Goal: Information Seeking & Learning: Learn about a topic

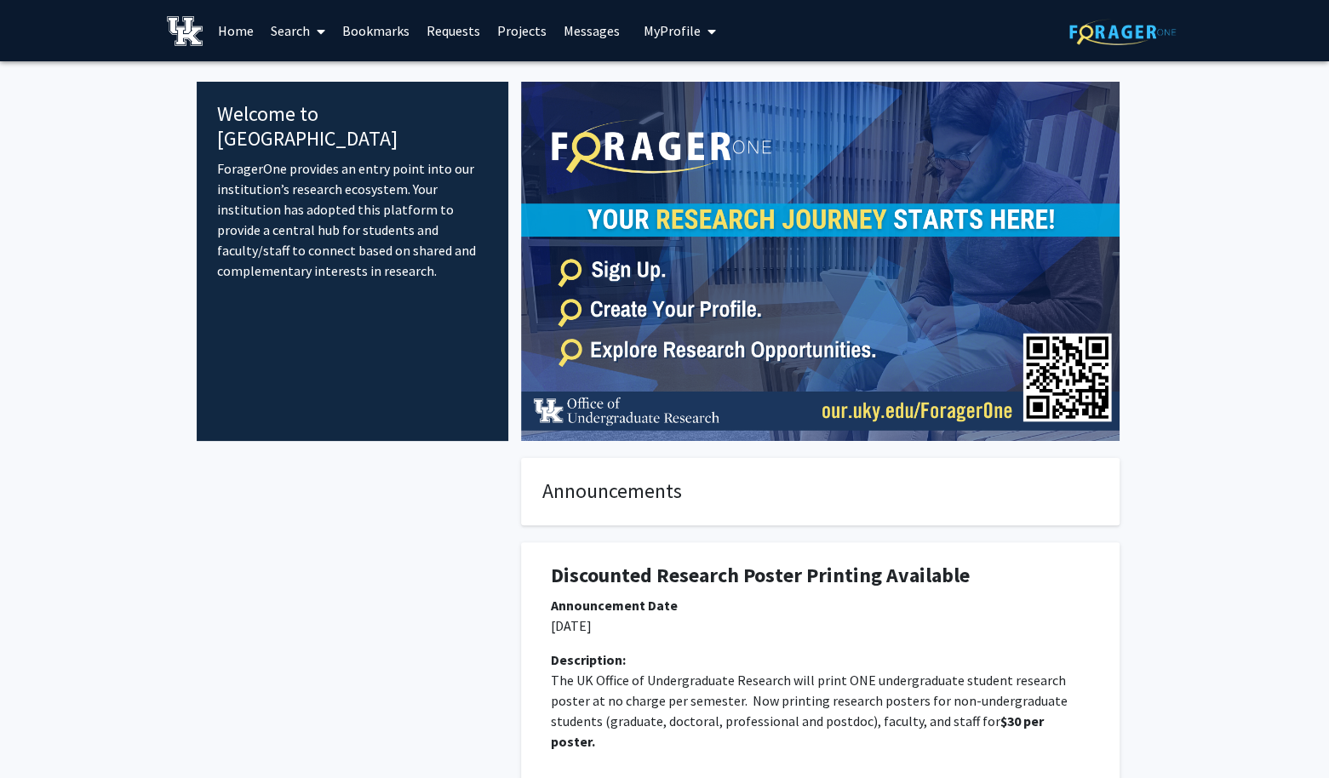
click at [364, 43] on link "Bookmarks" at bounding box center [376, 31] width 84 height 60
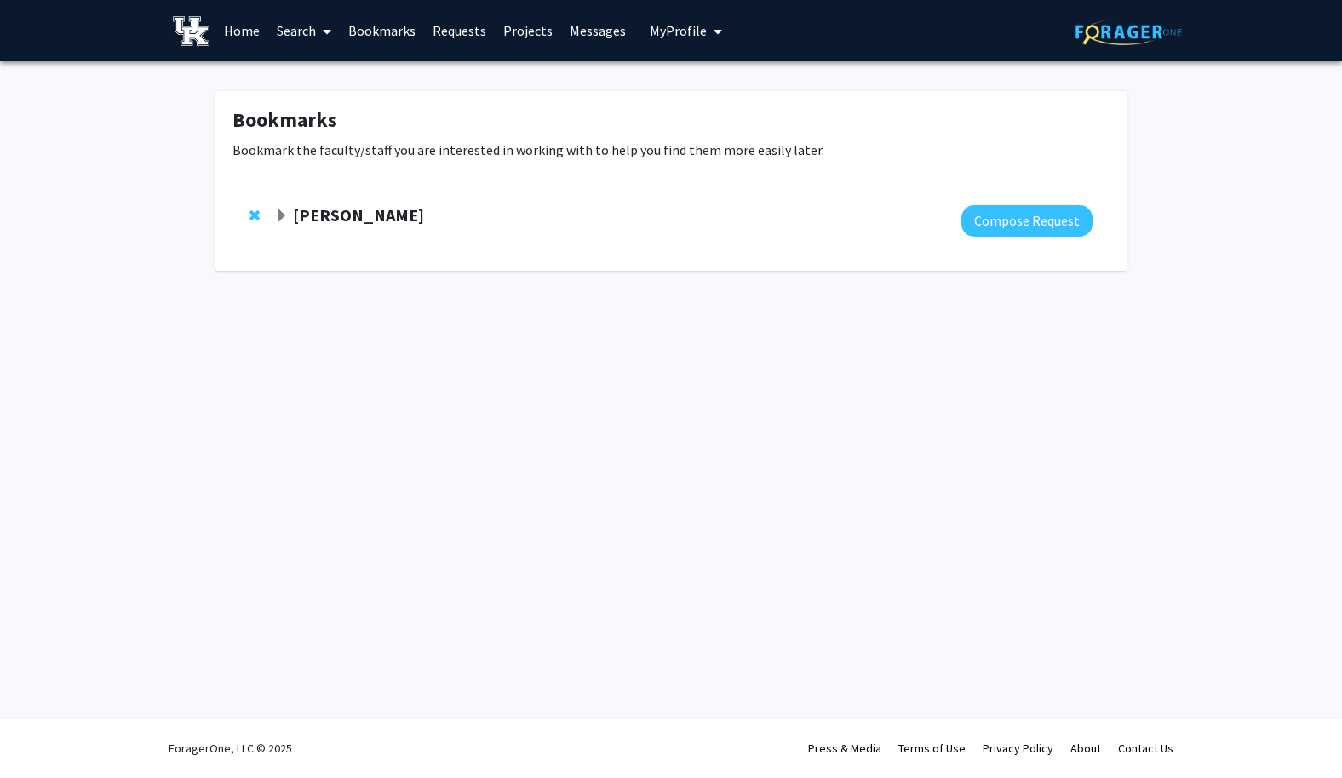
click at [524, 39] on link "Projects" at bounding box center [528, 31] width 66 height 60
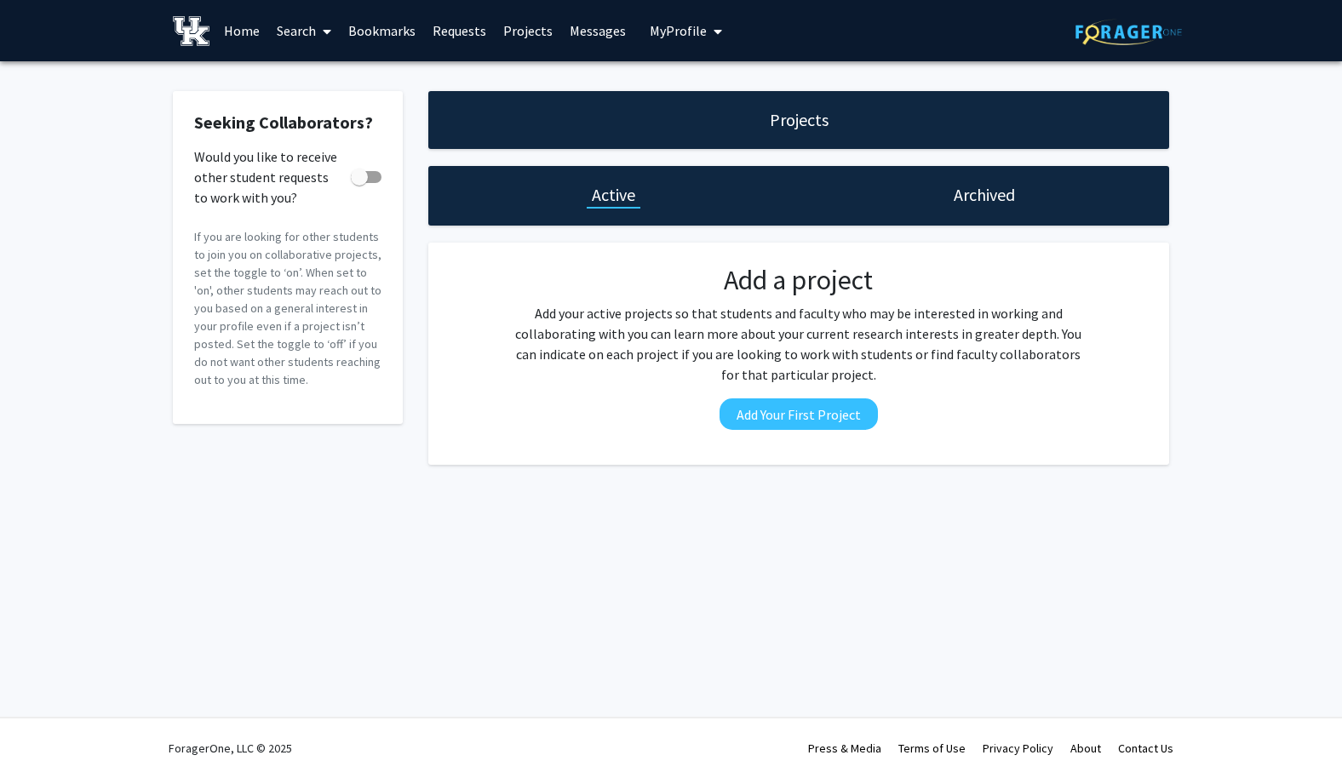
click at [608, 221] on div "Active" at bounding box center [613, 196] width 370 height 60
click at [460, 26] on link "Requests" at bounding box center [459, 31] width 71 height 60
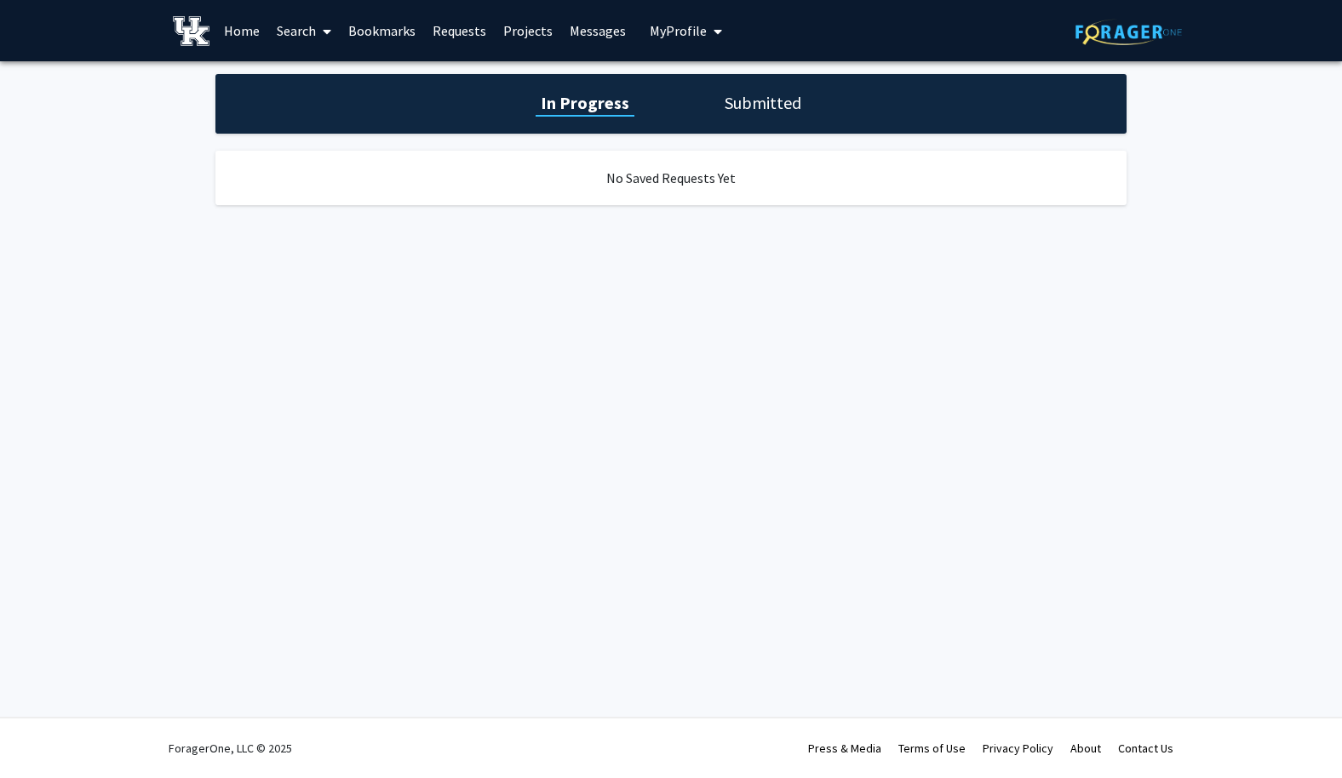
click at [606, 30] on link "Messages" at bounding box center [597, 31] width 73 height 60
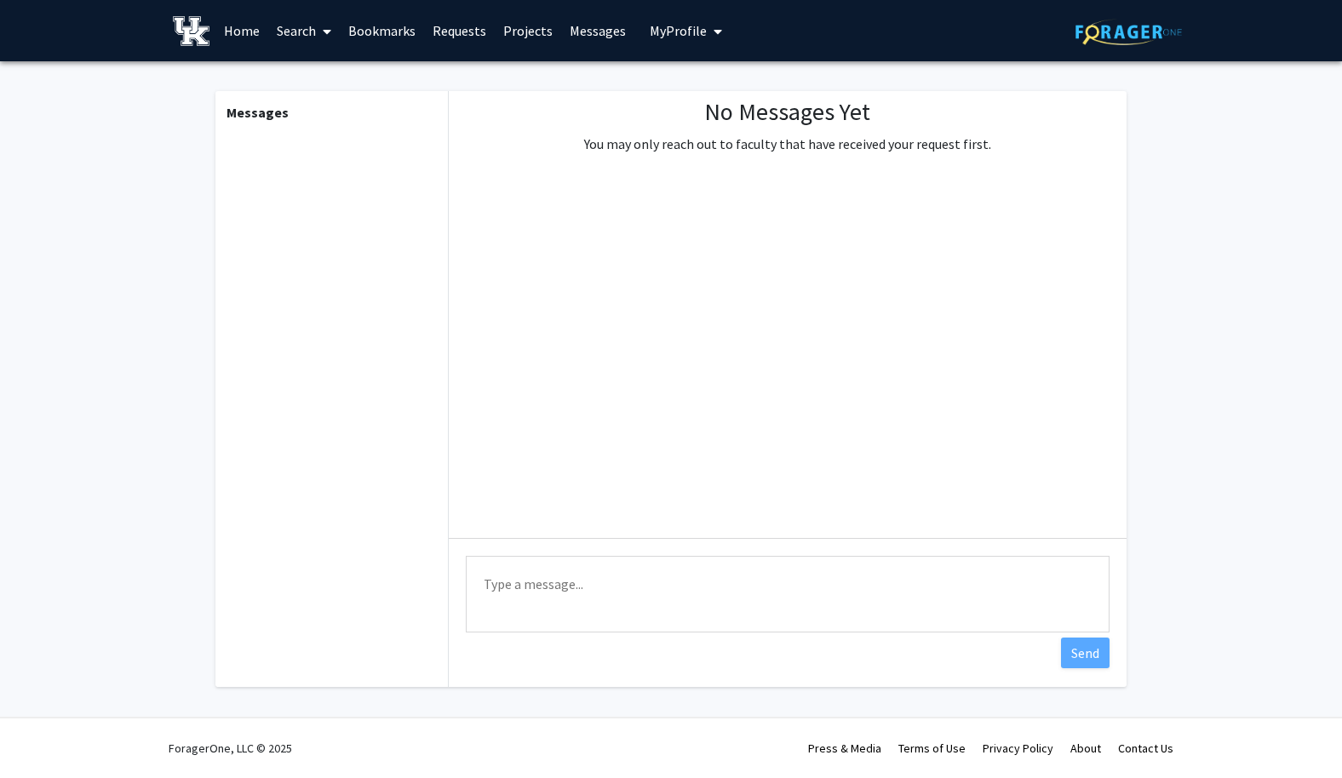
click at [712, 38] on span "My profile dropdown to access profile and logout" at bounding box center [714, 32] width 15 height 60
click at [244, 28] on link "Home" at bounding box center [241, 31] width 53 height 60
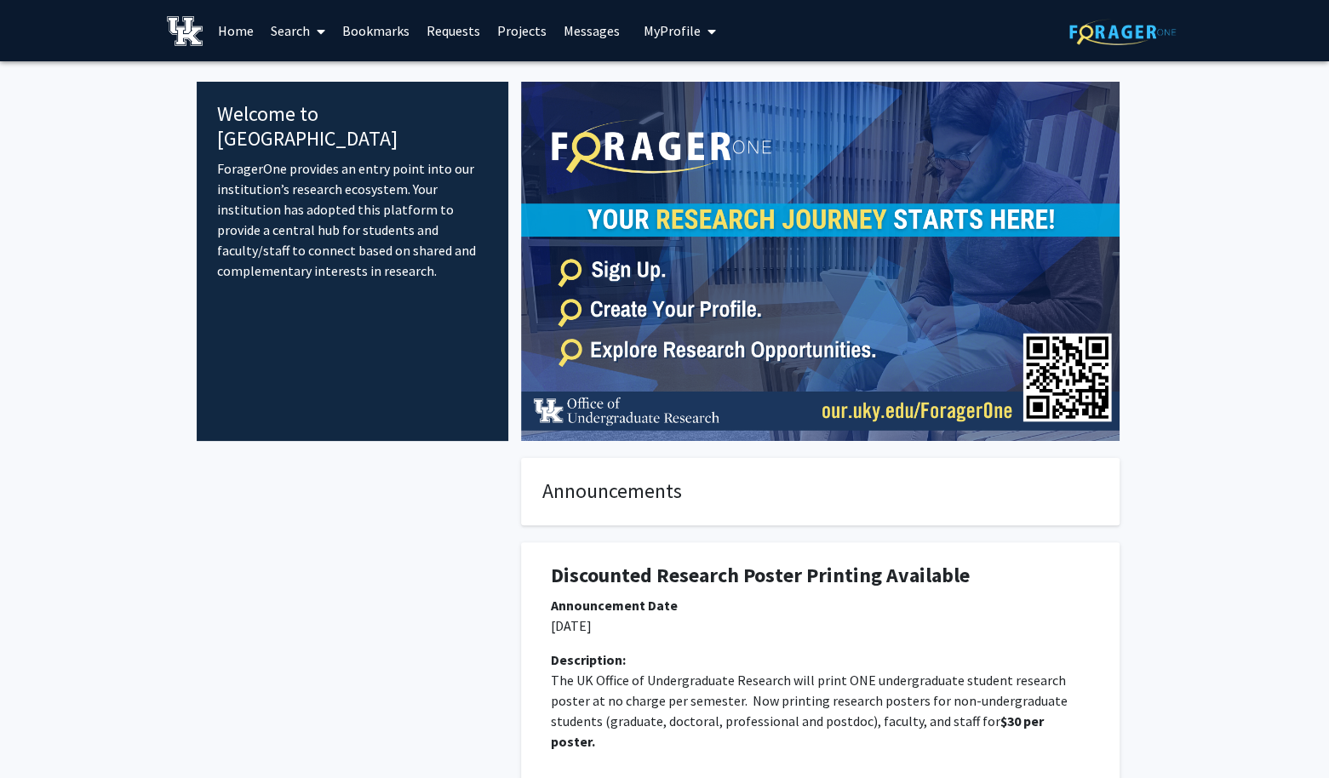
click at [185, 30] on img at bounding box center [185, 31] width 37 height 30
click at [293, 40] on link "Search" at bounding box center [298, 31] width 72 height 60
click at [325, 87] on span "Faculty/Staff" at bounding box center [324, 78] width 125 height 34
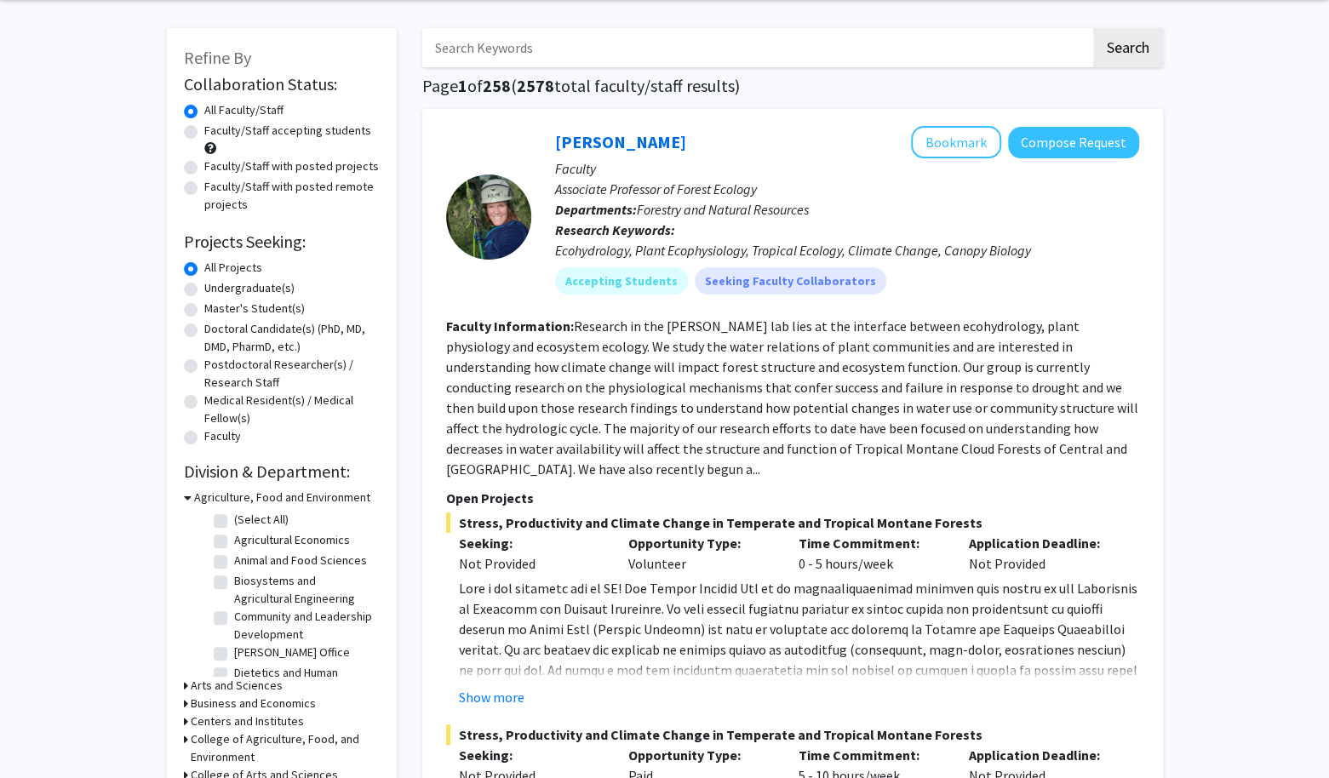
scroll to position [85, 0]
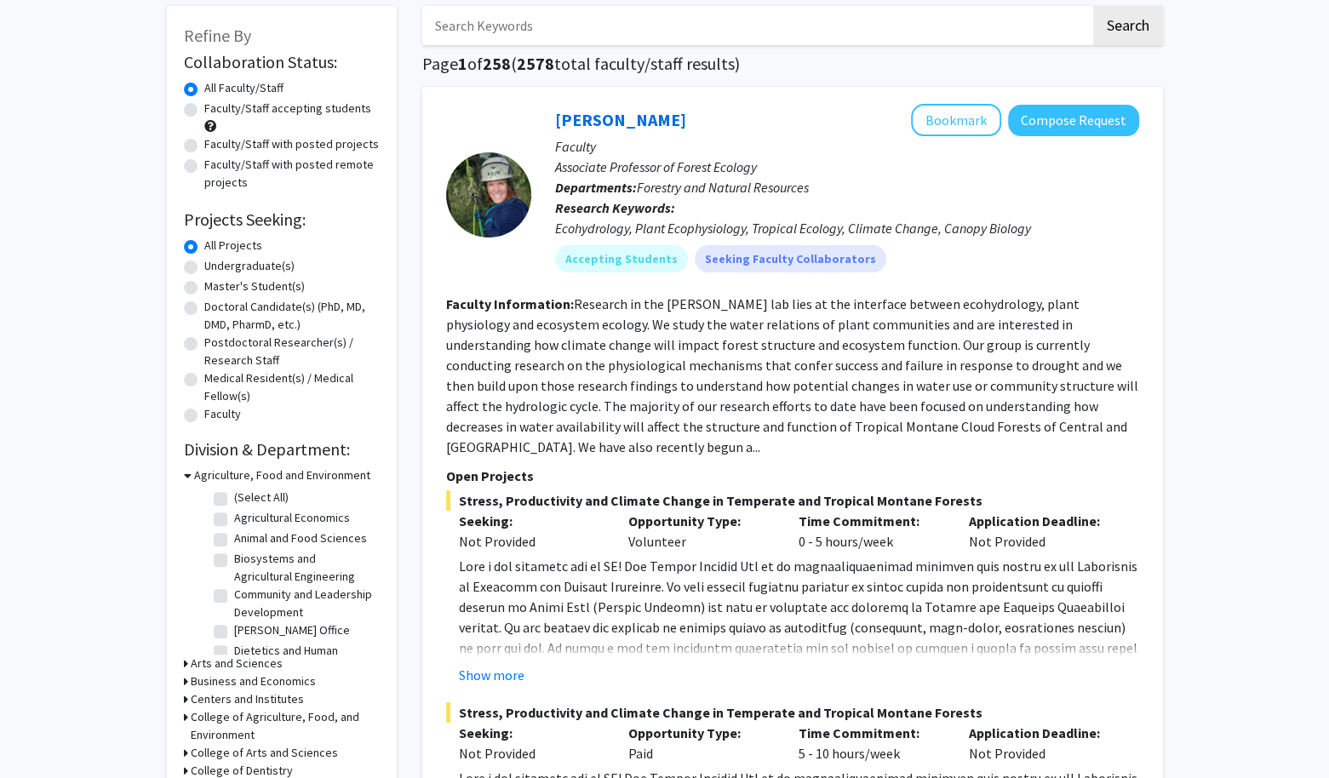
click at [204, 269] on label "Undergraduate(s)" at bounding box center [249, 266] width 90 height 18
click at [204, 268] on input "Undergraduate(s)" at bounding box center [209, 262] width 11 height 11
radio input "true"
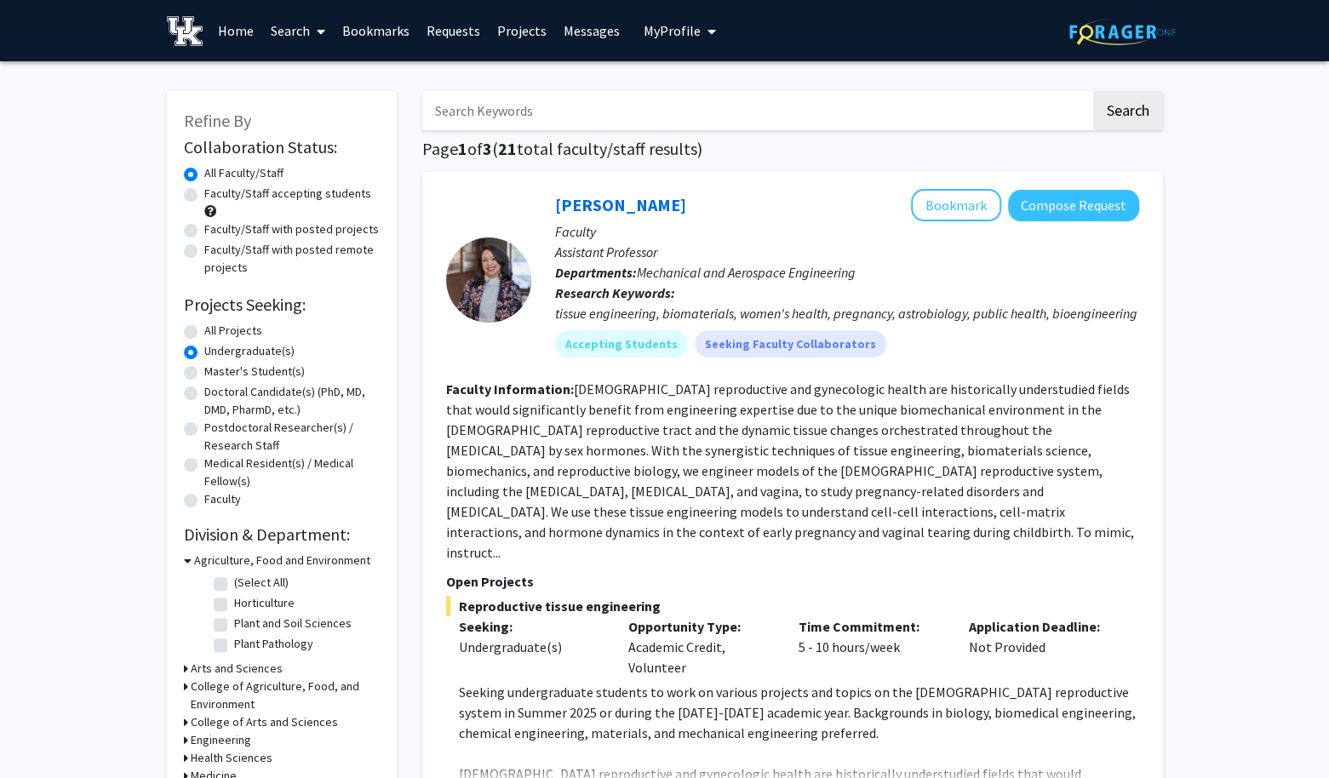
click at [293, 563] on h3 "Agriculture, Food and Environment" at bounding box center [282, 561] width 176 height 18
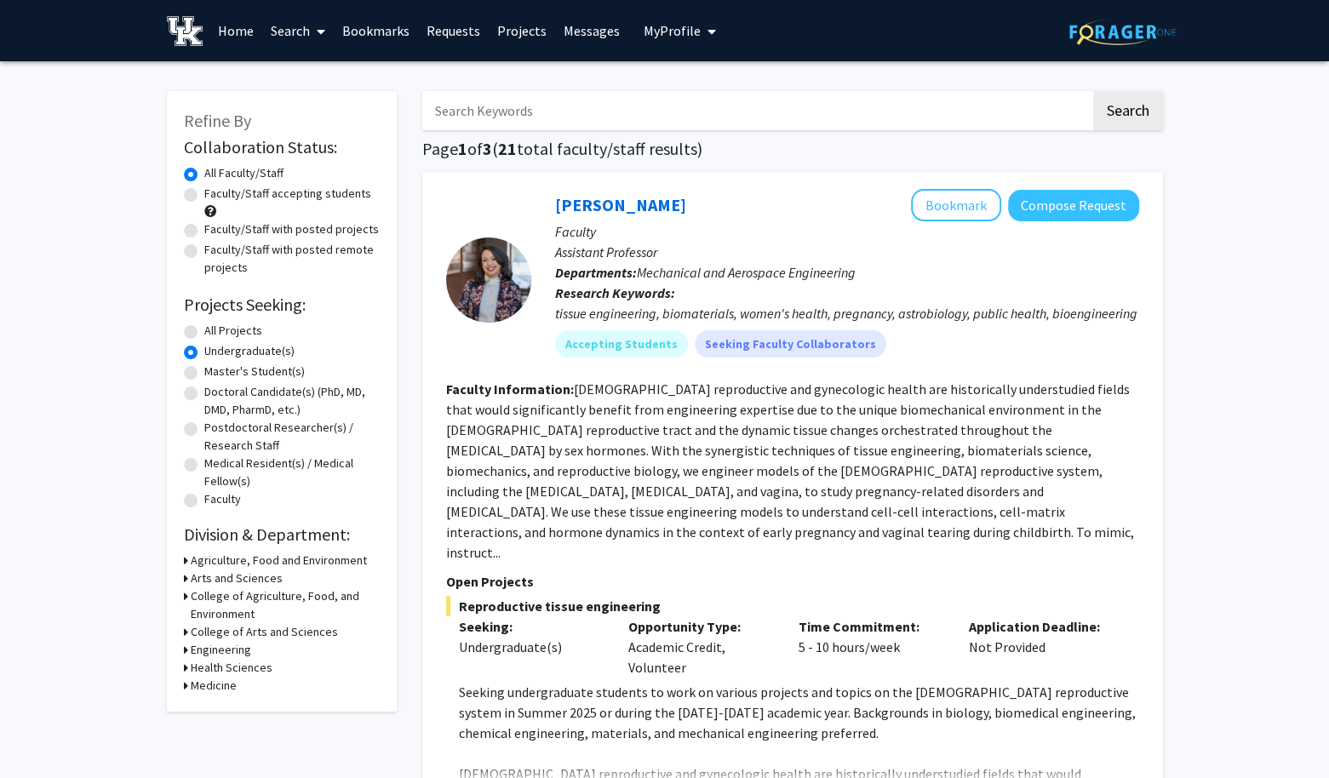
click at [249, 598] on h3 "College of Agriculture, Food, and Environment" at bounding box center [285, 605] width 189 height 36
click at [271, 602] on h3 "College of Agriculture, Food, and Environment" at bounding box center [287, 605] width 186 height 36
click at [615, 98] on input "Search Keywords" at bounding box center [756, 110] width 668 height 39
type input "economics"
click at [1093, 91] on button "Search" at bounding box center [1128, 110] width 70 height 39
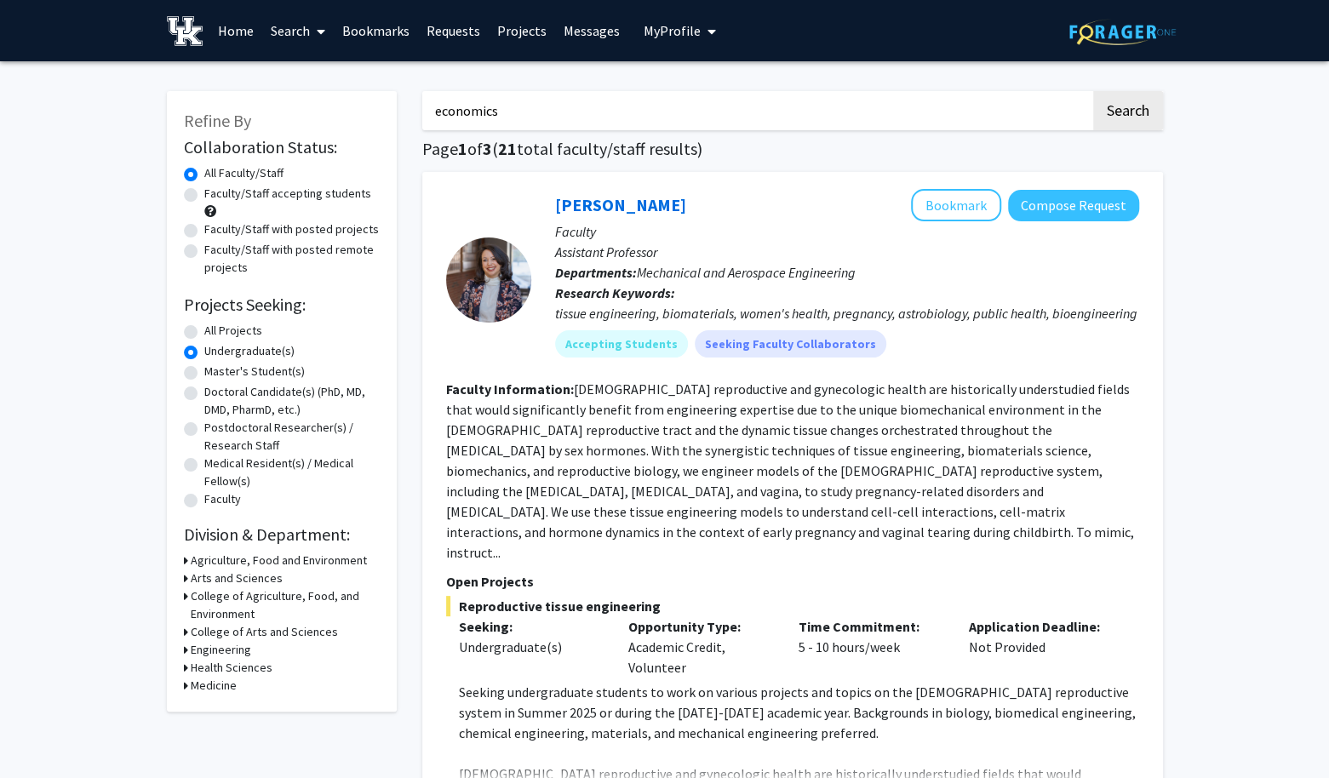
radio input "true"
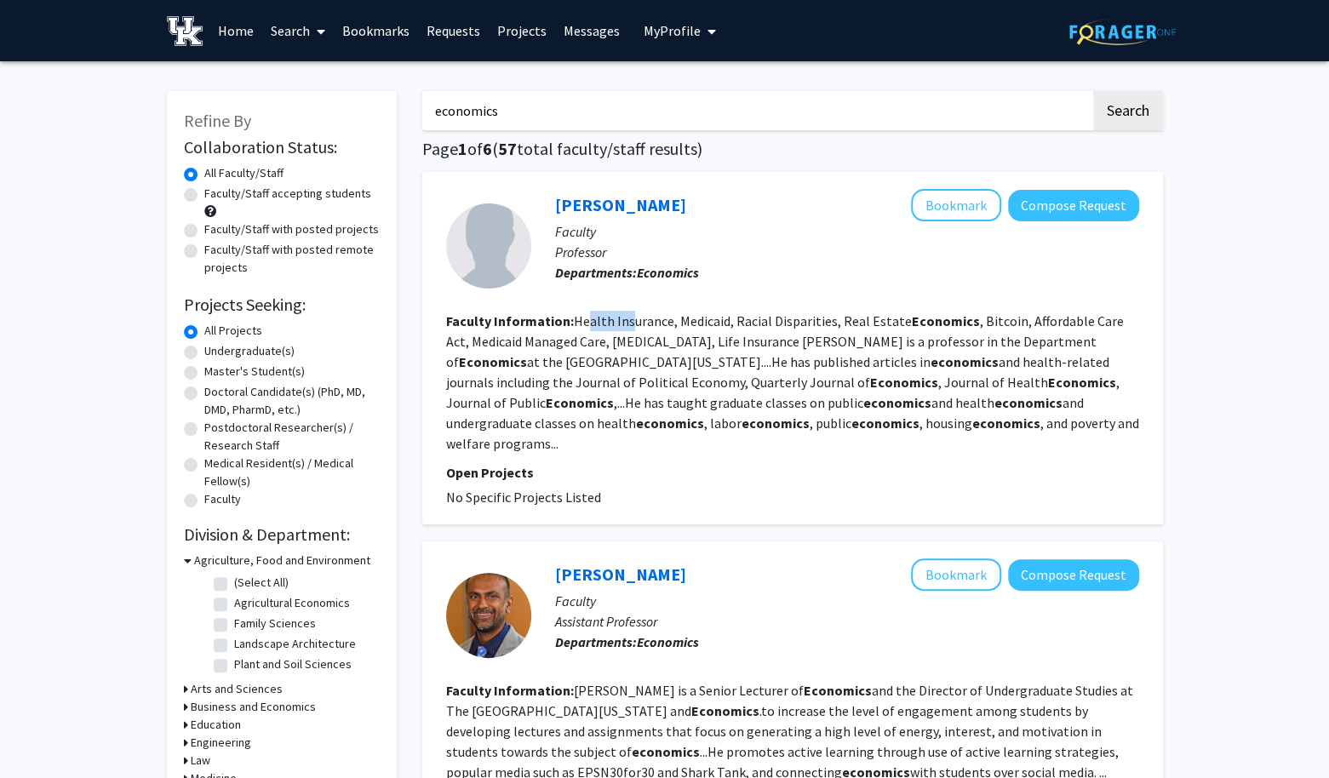
drag, startPoint x: 586, startPoint y: 323, endPoint x: 632, endPoint y: 326, distance: 46.1
click at [632, 326] on fg-read-more "Health Insurance, Medicaid, Racial Disparities, Real Estate Economics , Bitcoin…" at bounding box center [792, 382] width 693 height 140
click at [633, 327] on fg-read-more "Health Insurance, Medicaid, Racial Disparities, Real Estate Economics , Bitcoin…" at bounding box center [792, 382] width 693 height 140
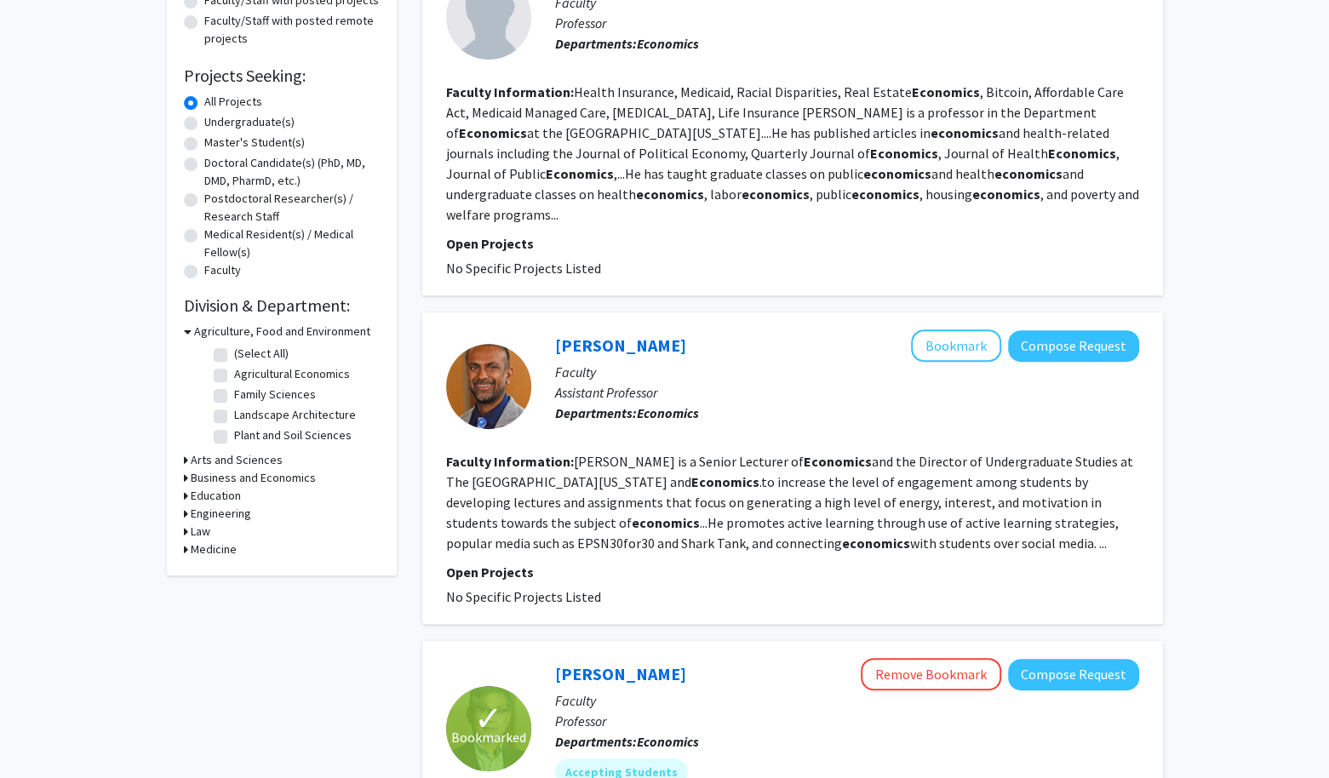
scroll to position [255, 0]
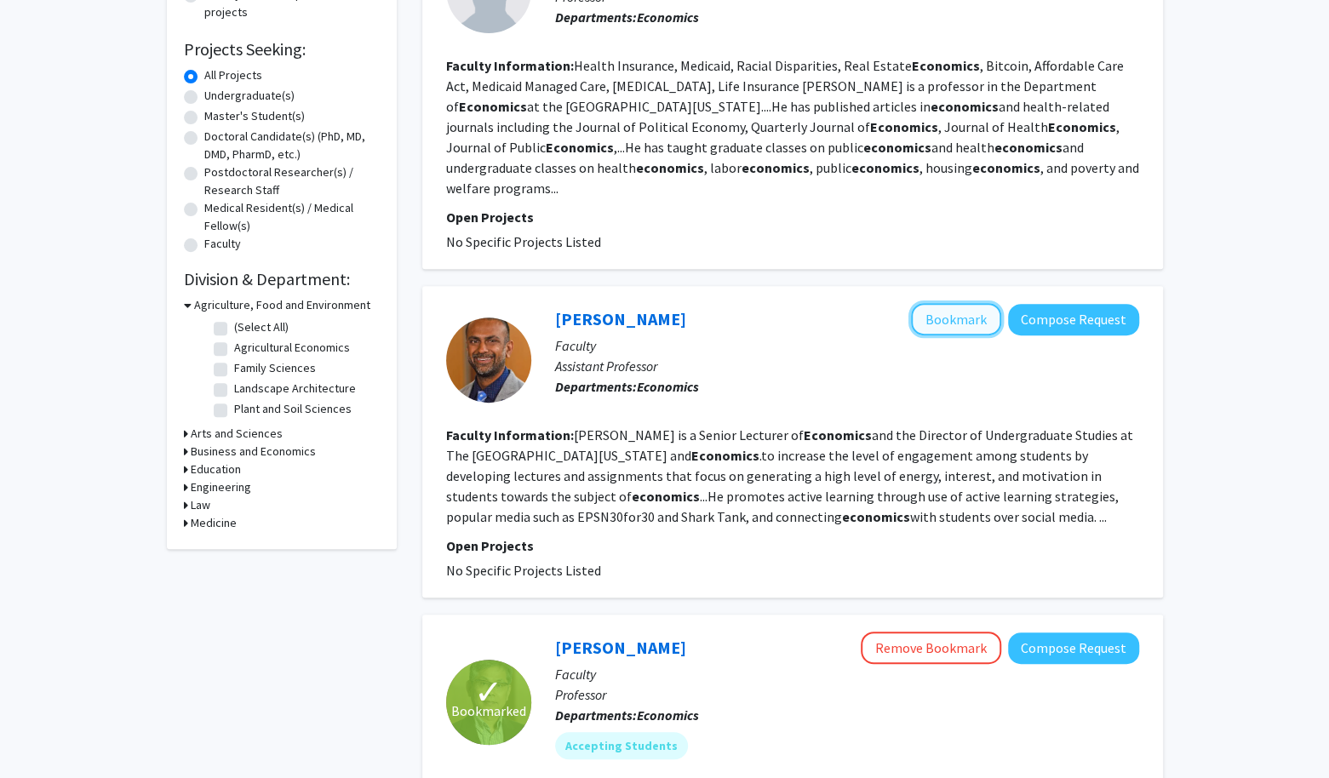
click at [977, 303] on button "Bookmark" at bounding box center [956, 319] width 90 height 32
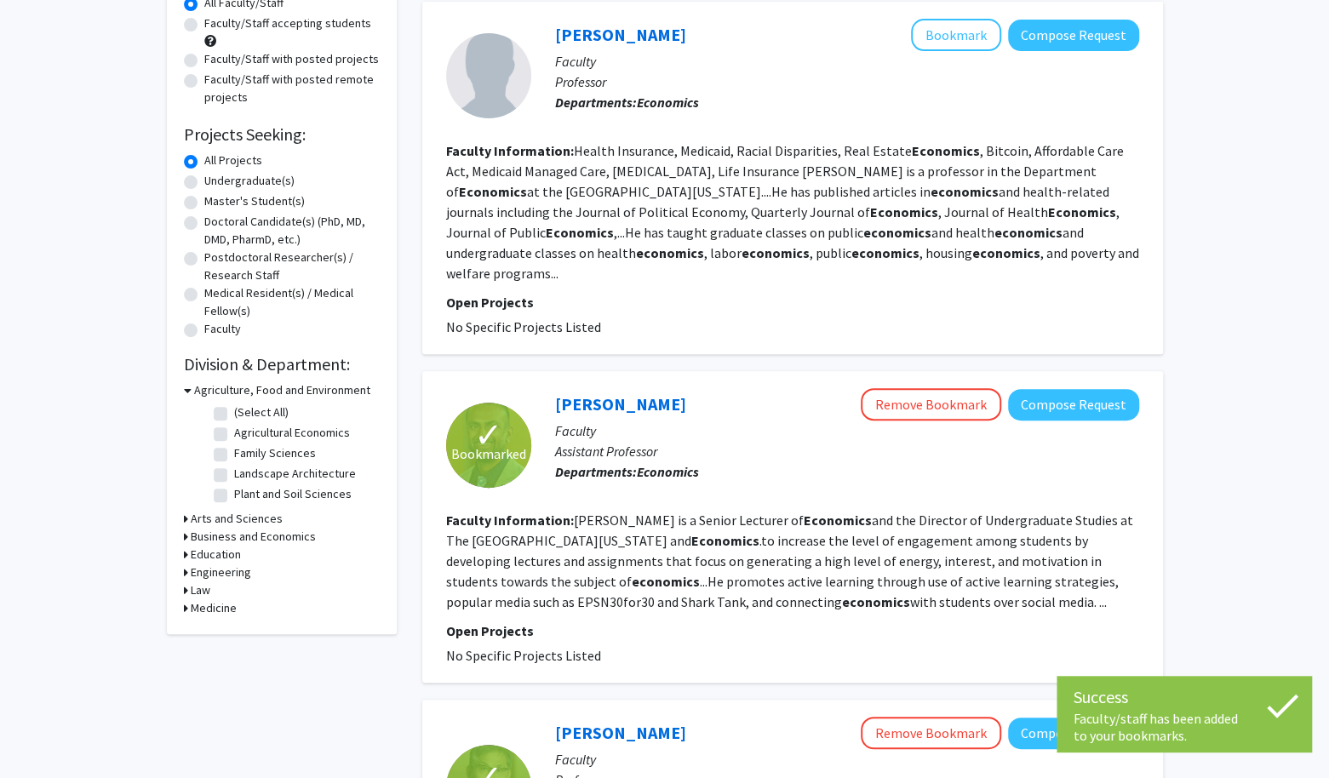
scroll to position [85, 0]
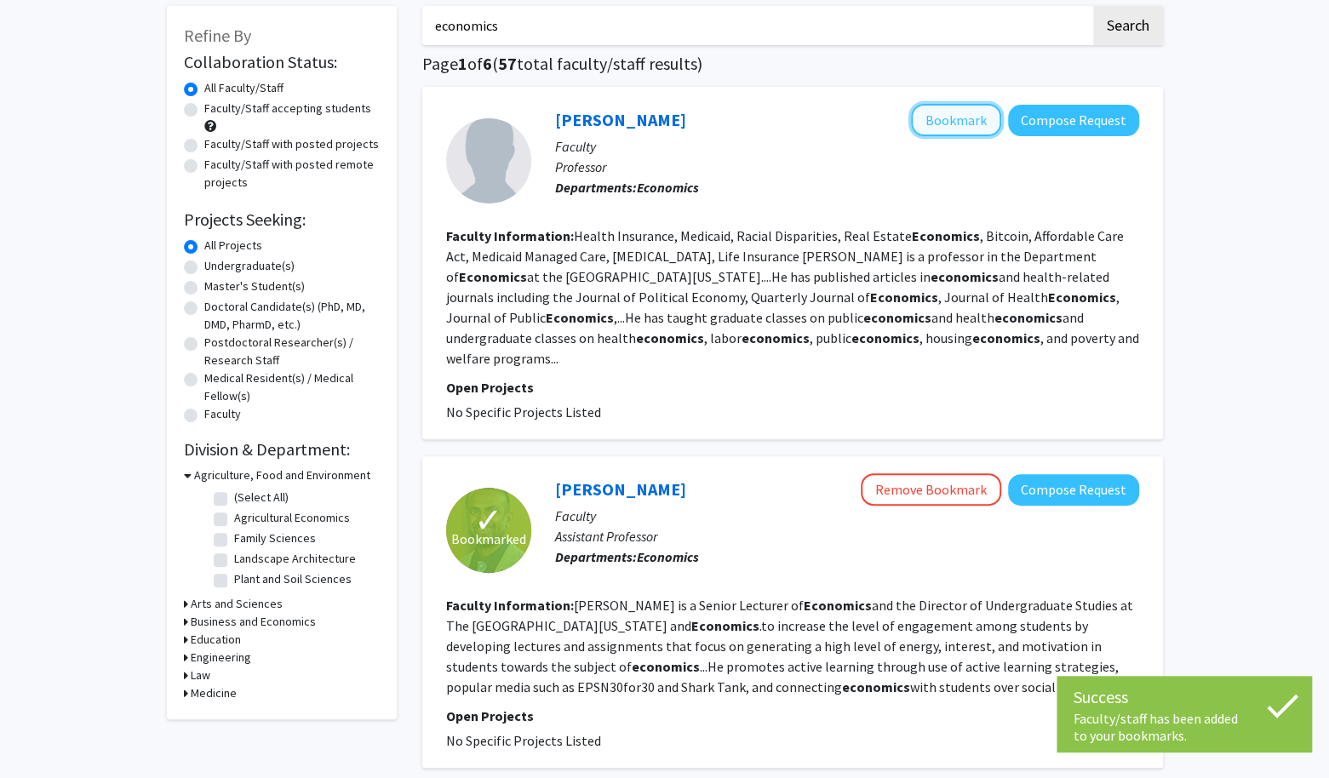
click at [974, 124] on button "Bookmark" at bounding box center [956, 120] width 90 height 32
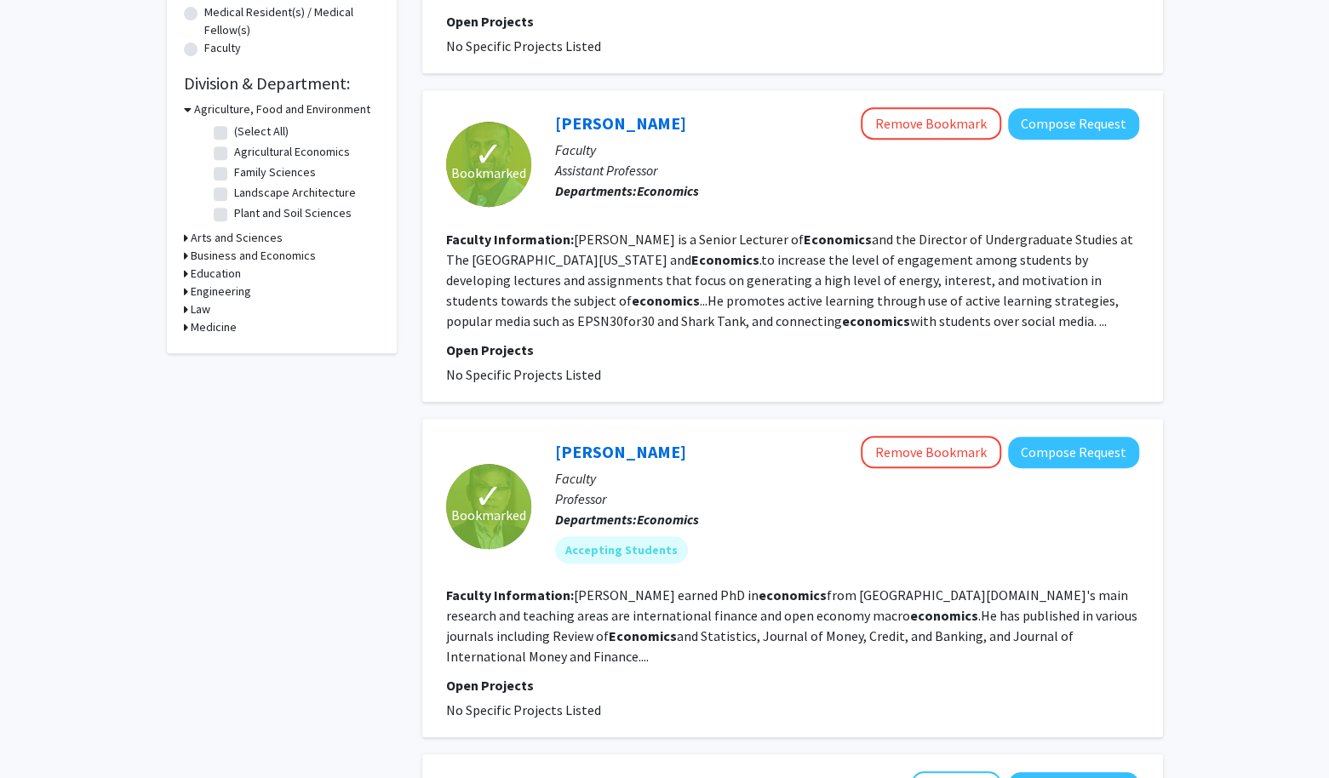
scroll to position [426, 0]
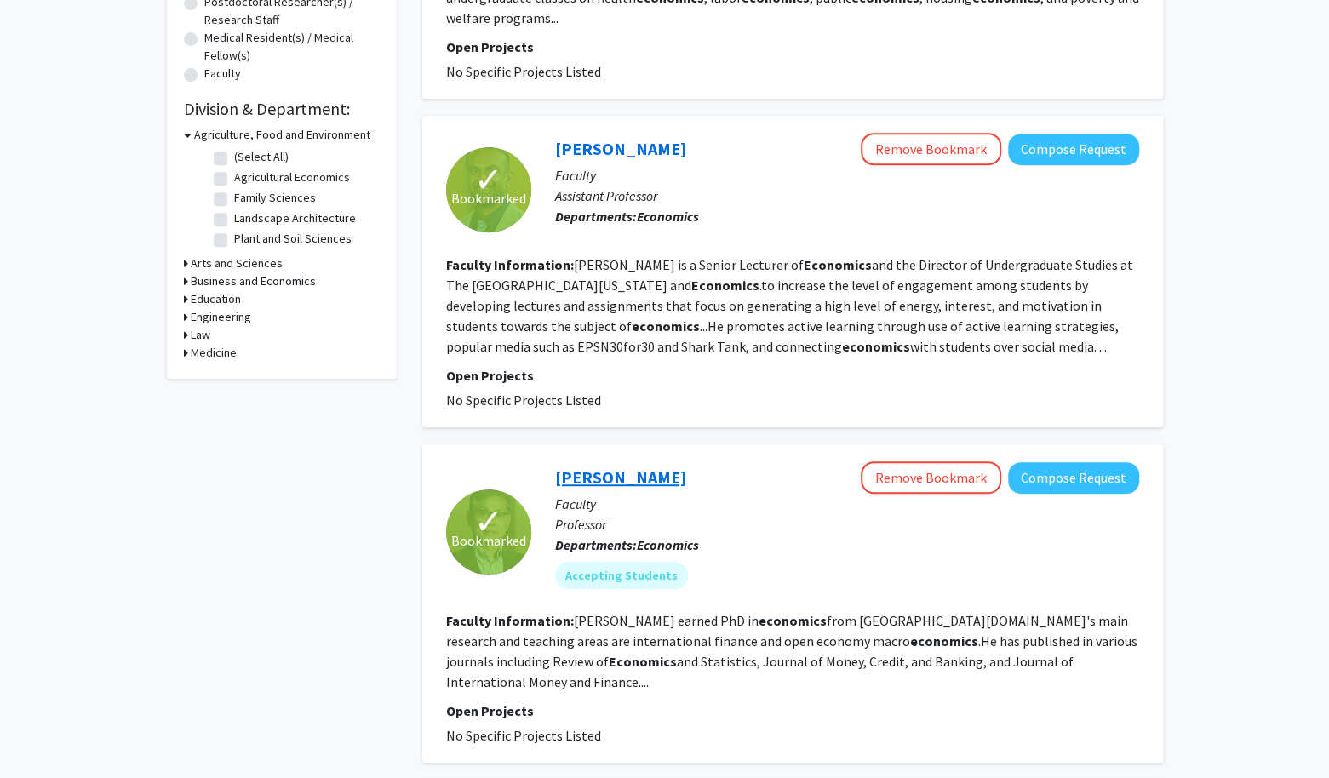
click at [613, 467] on link "[PERSON_NAME]" at bounding box center [620, 477] width 131 height 21
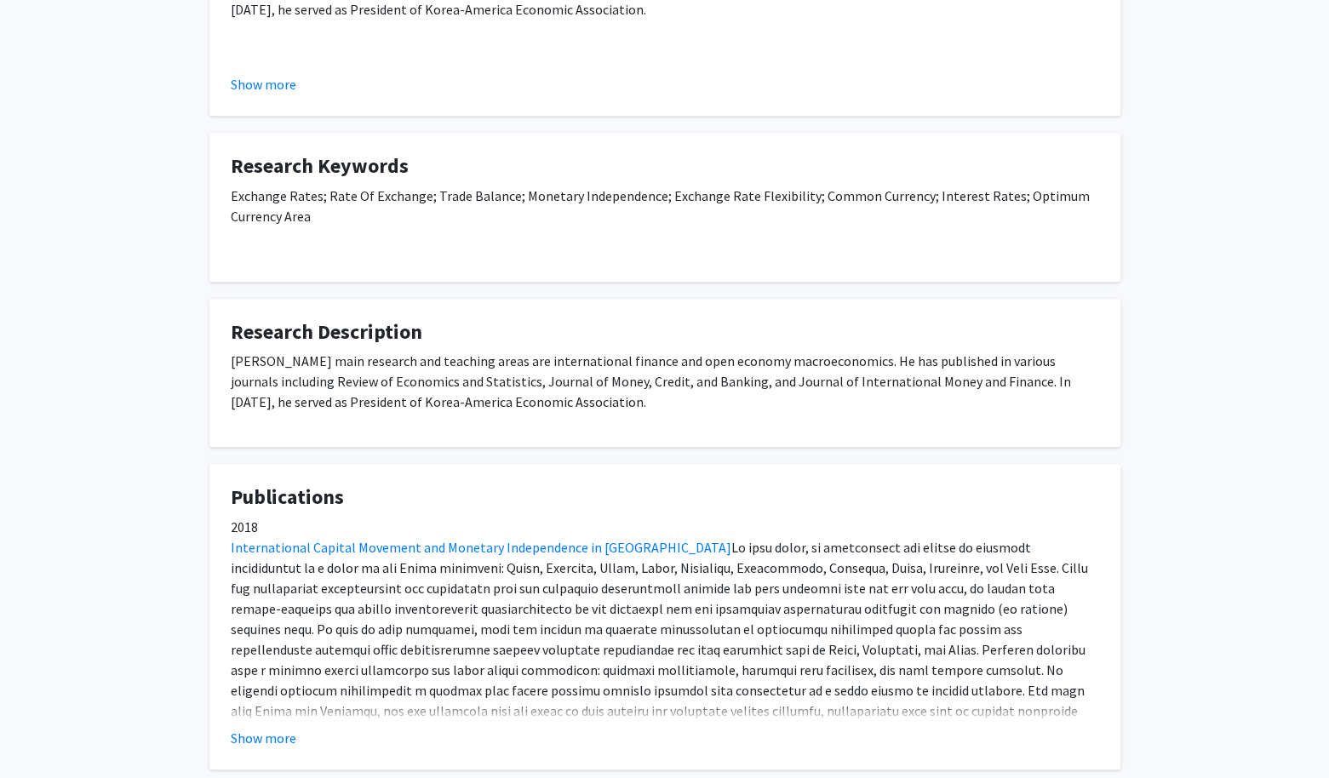
scroll to position [511, 0]
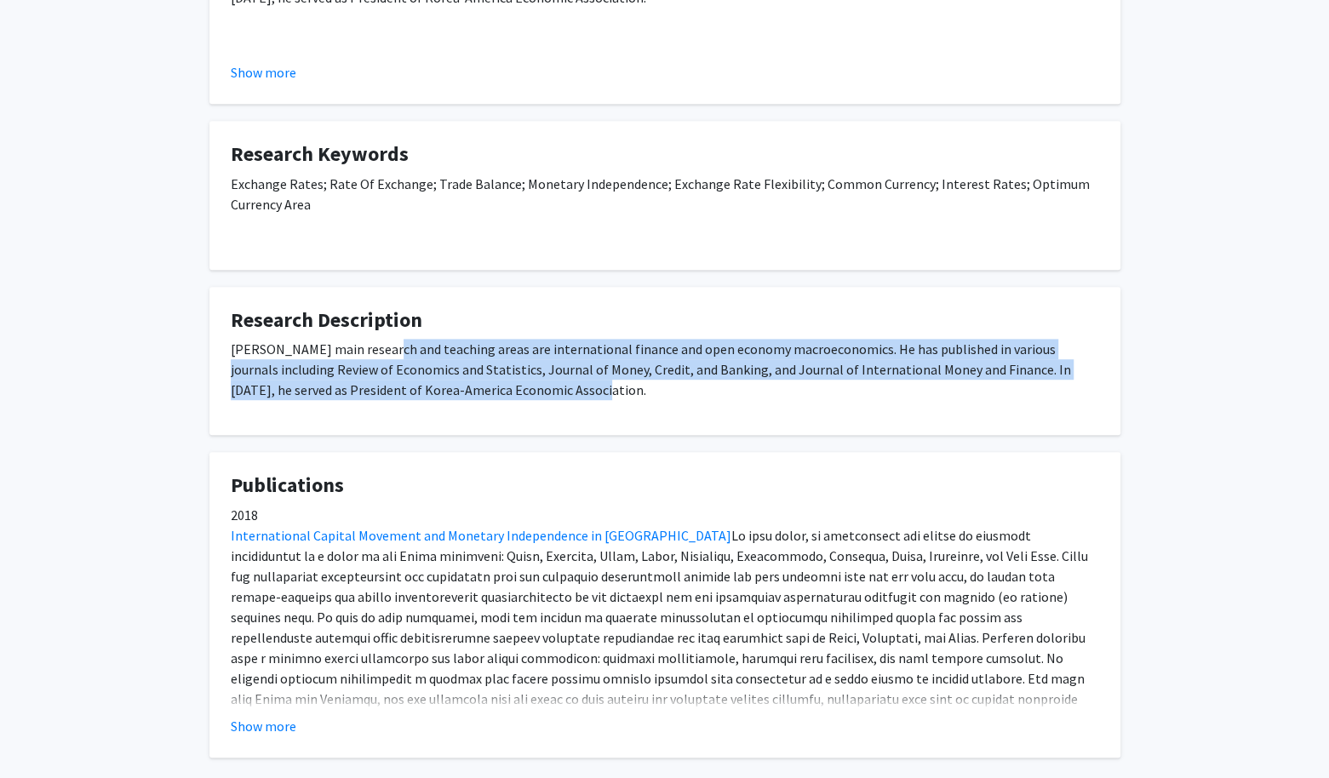
drag, startPoint x: 371, startPoint y: 353, endPoint x: 816, endPoint y: 392, distance: 447.0
click at [816, 392] on p "[PERSON_NAME] main research and teaching areas are international finance and op…" at bounding box center [665, 369] width 868 height 61
click at [797, 411] on div "[PERSON_NAME] main research and teaching areas are international finance and op…" at bounding box center [665, 376] width 868 height 75
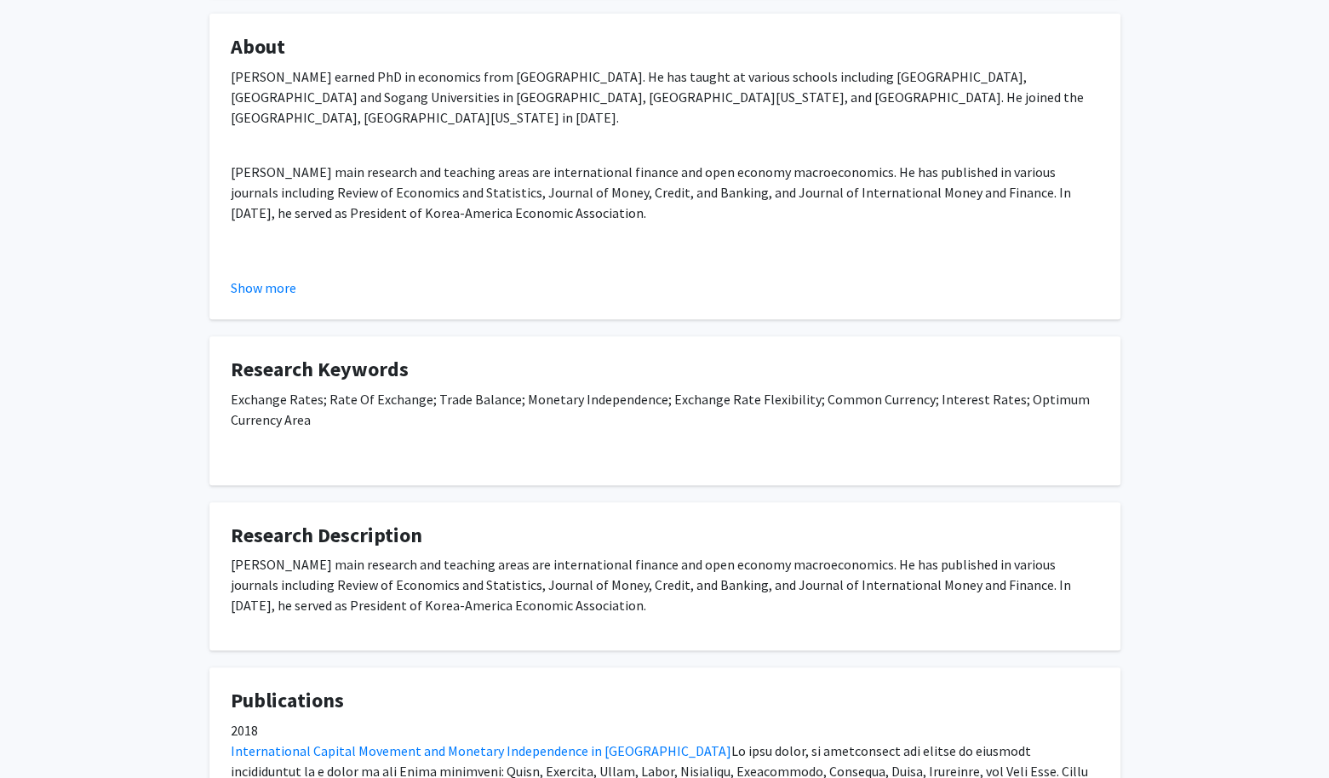
scroll to position [341, 0]
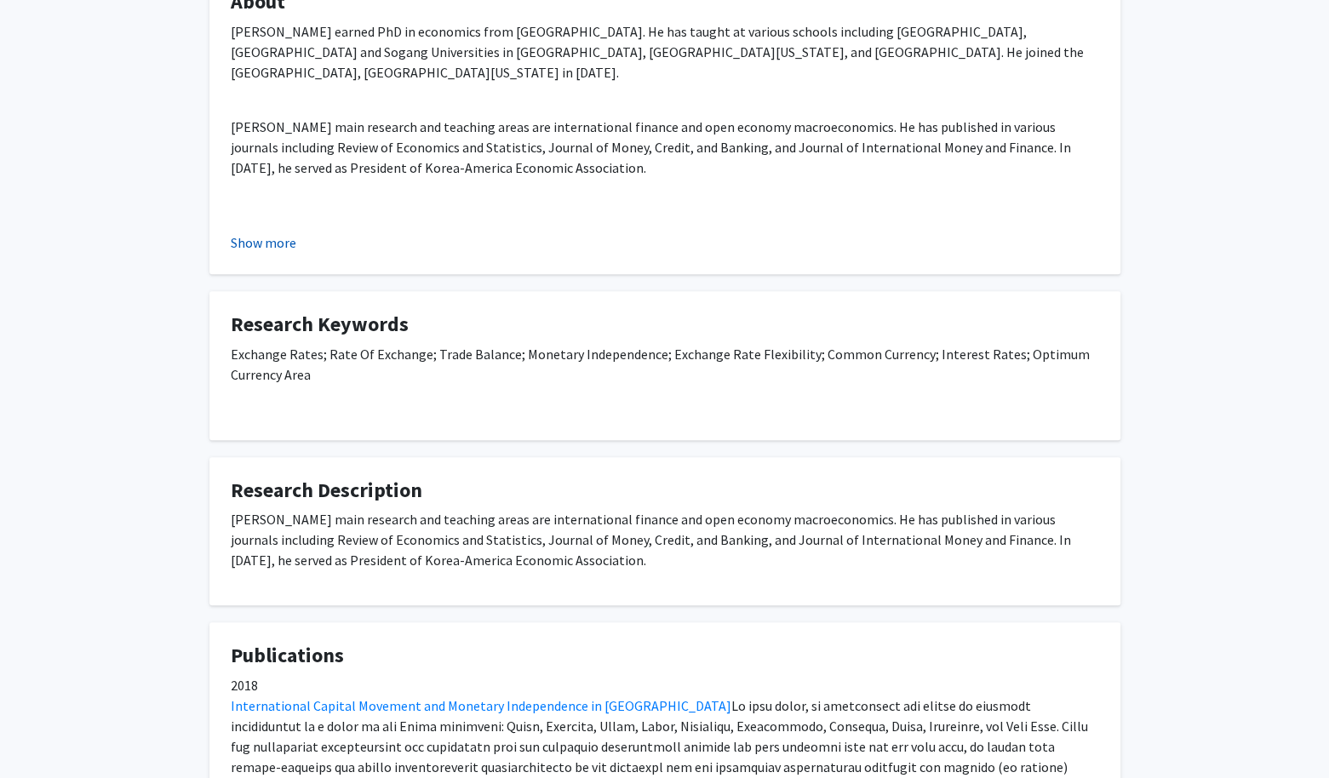
click at [269, 240] on button "Show more" at bounding box center [264, 242] width 66 height 20
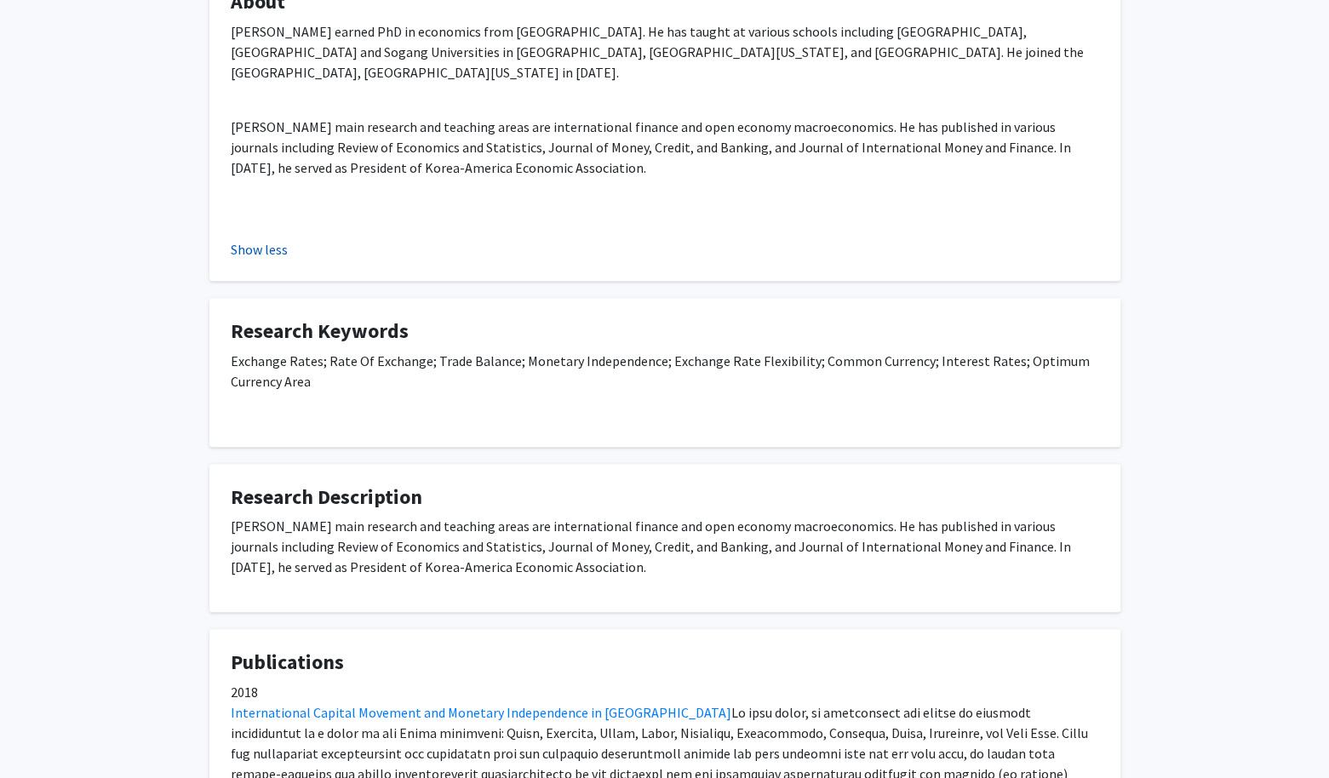
click at [272, 246] on button "Show less" at bounding box center [259, 249] width 57 height 20
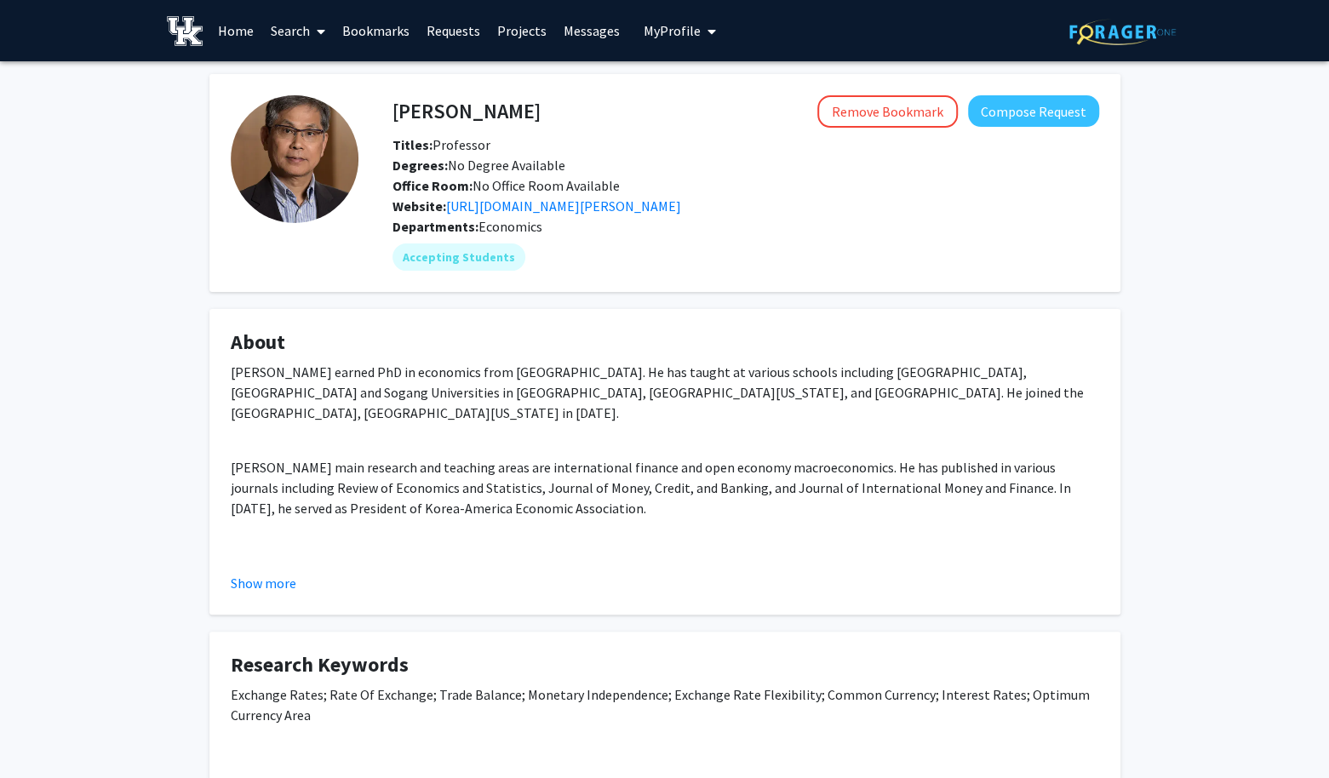
scroll to position [0, 0]
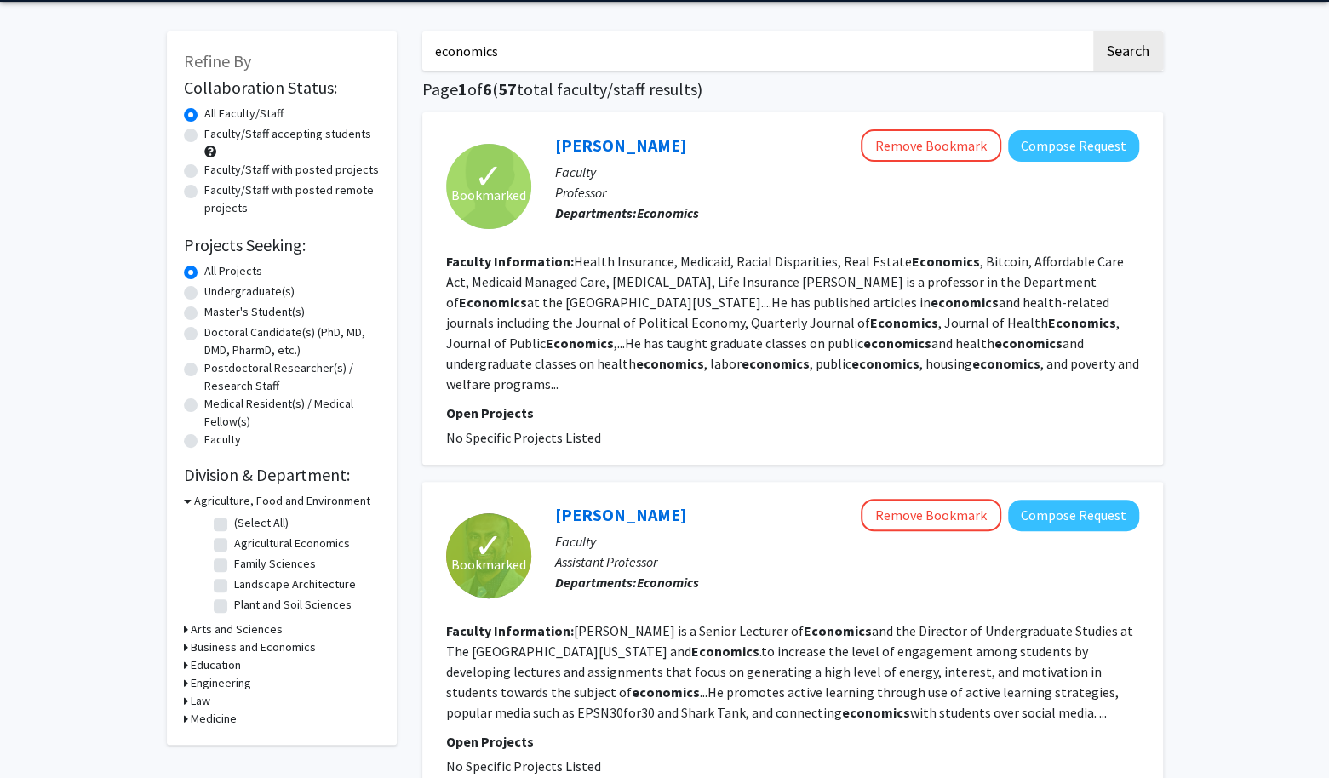
scroll to position [255, 0]
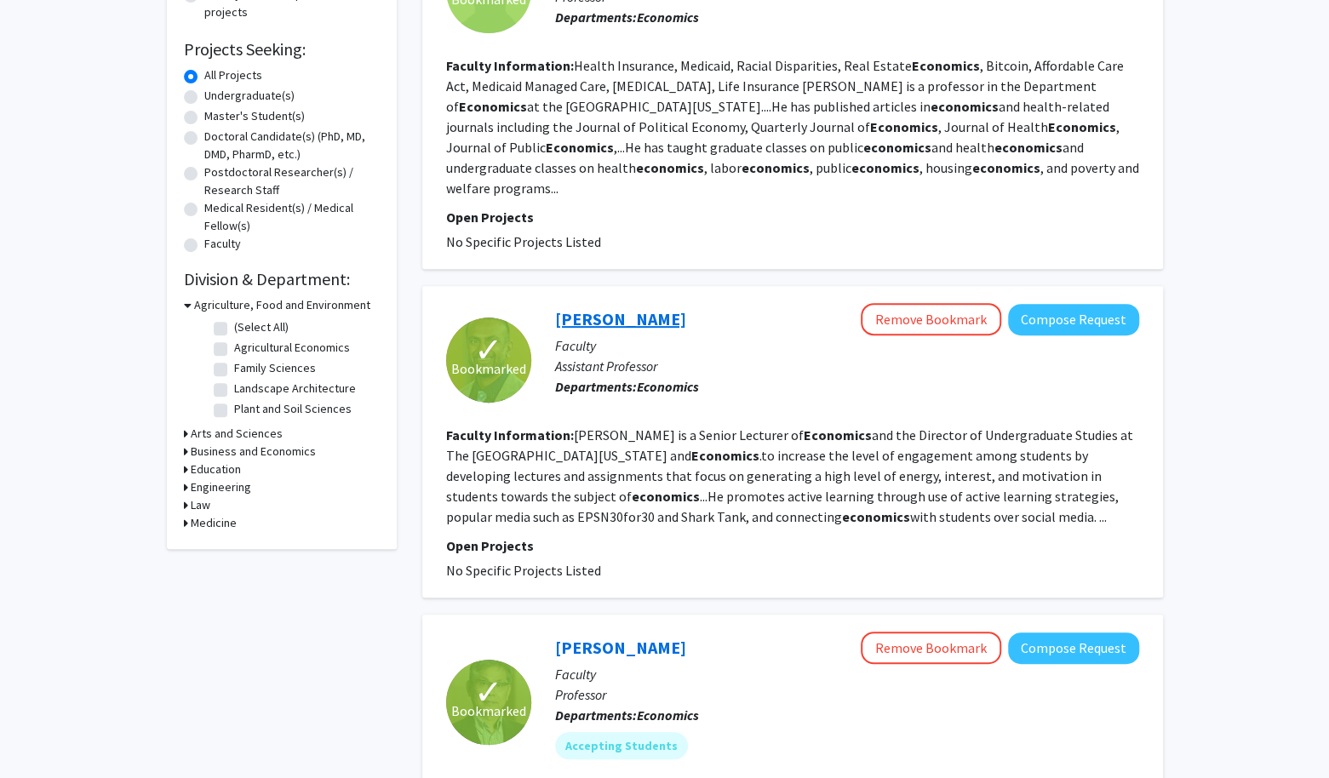
click at [613, 308] on link "[PERSON_NAME]" at bounding box center [620, 318] width 131 height 21
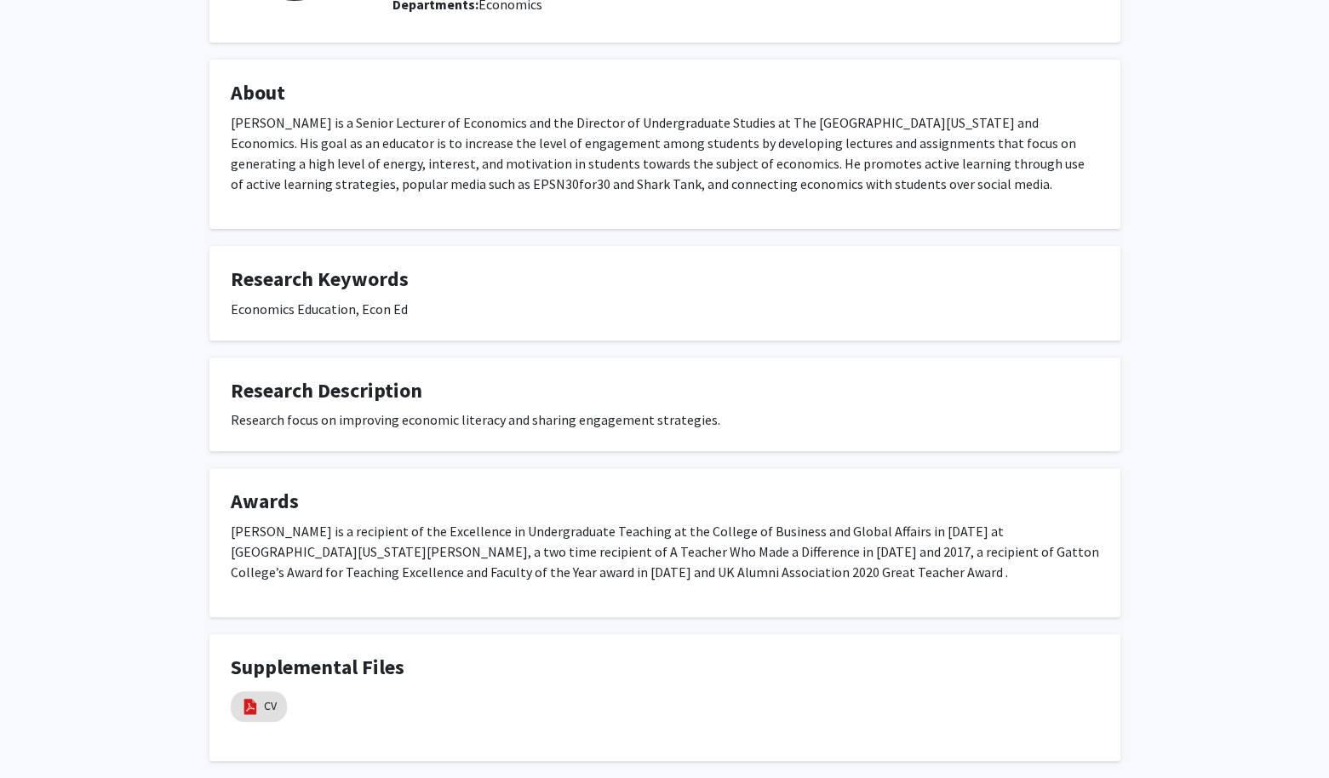
scroll to position [255, 0]
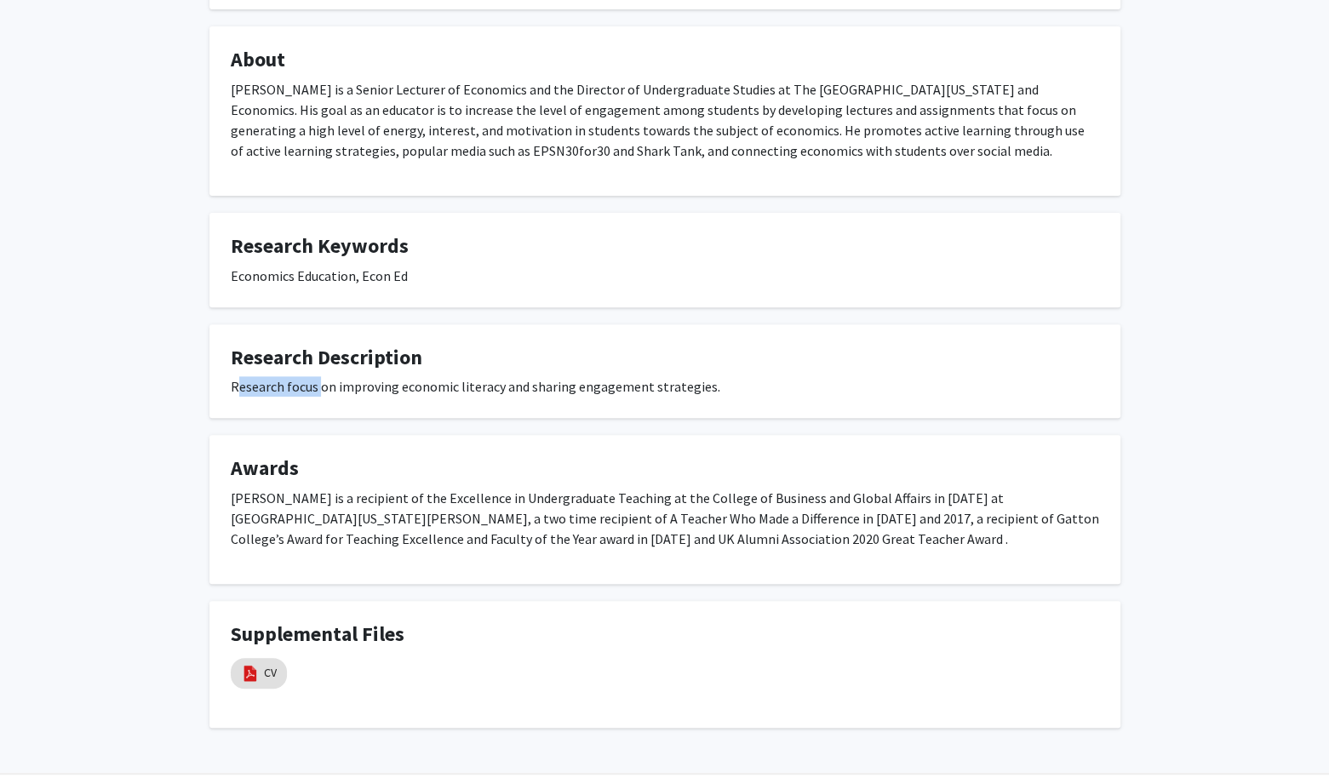
drag, startPoint x: 238, startPoint y: 387, endPoint x: 318, endPoint y: 392, distance: 80.1
click at [318, 392] on div "Research focus on improving economic literacy and sharing engagement strategies." at bounding box center [665, 386] width 868 height 20
drag, startPoint x: 319, startPoint y: 392, endPoint x: 695, endPoint y: 397, distance: 375.5
click at [695, 397] on div "Research focus on improving economic literacy and sharing engagement strategies." at bounding box center [665, 386] width 868 height 20
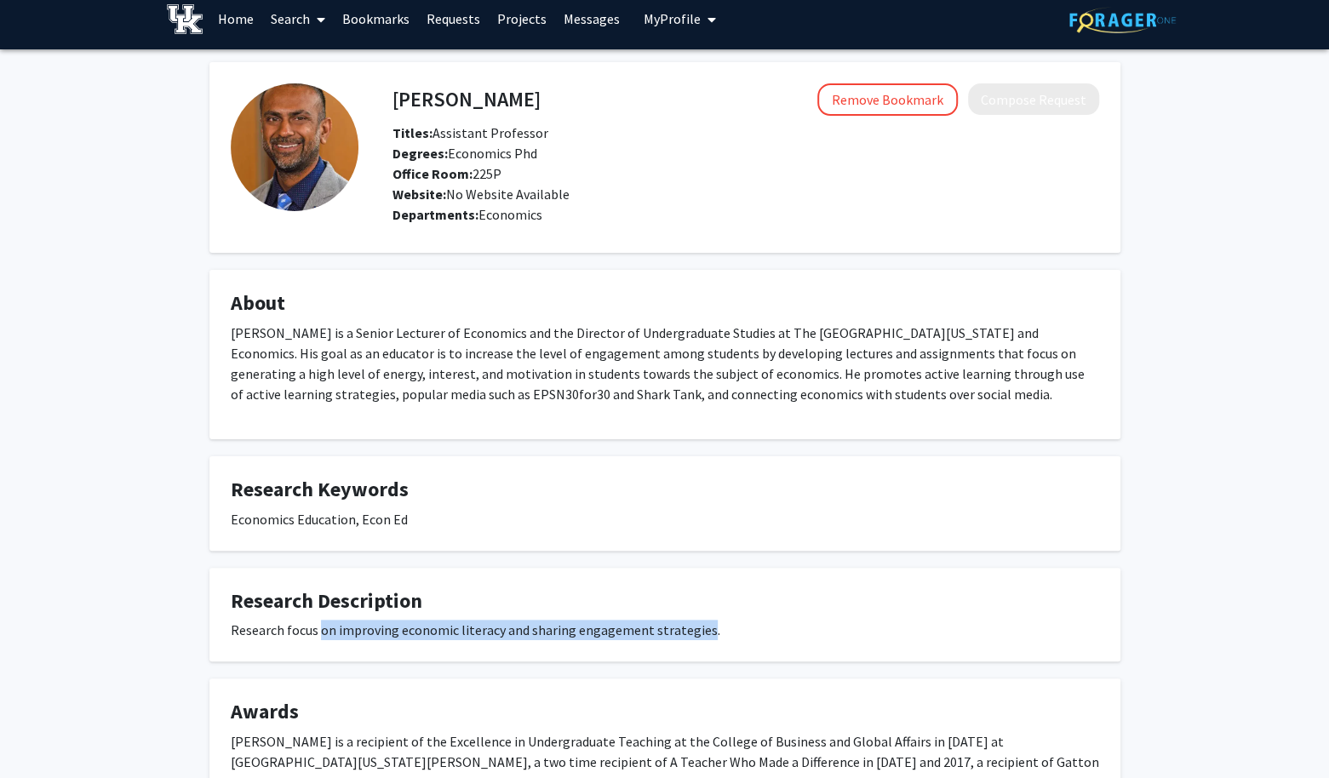
scroll to position [0, 0]
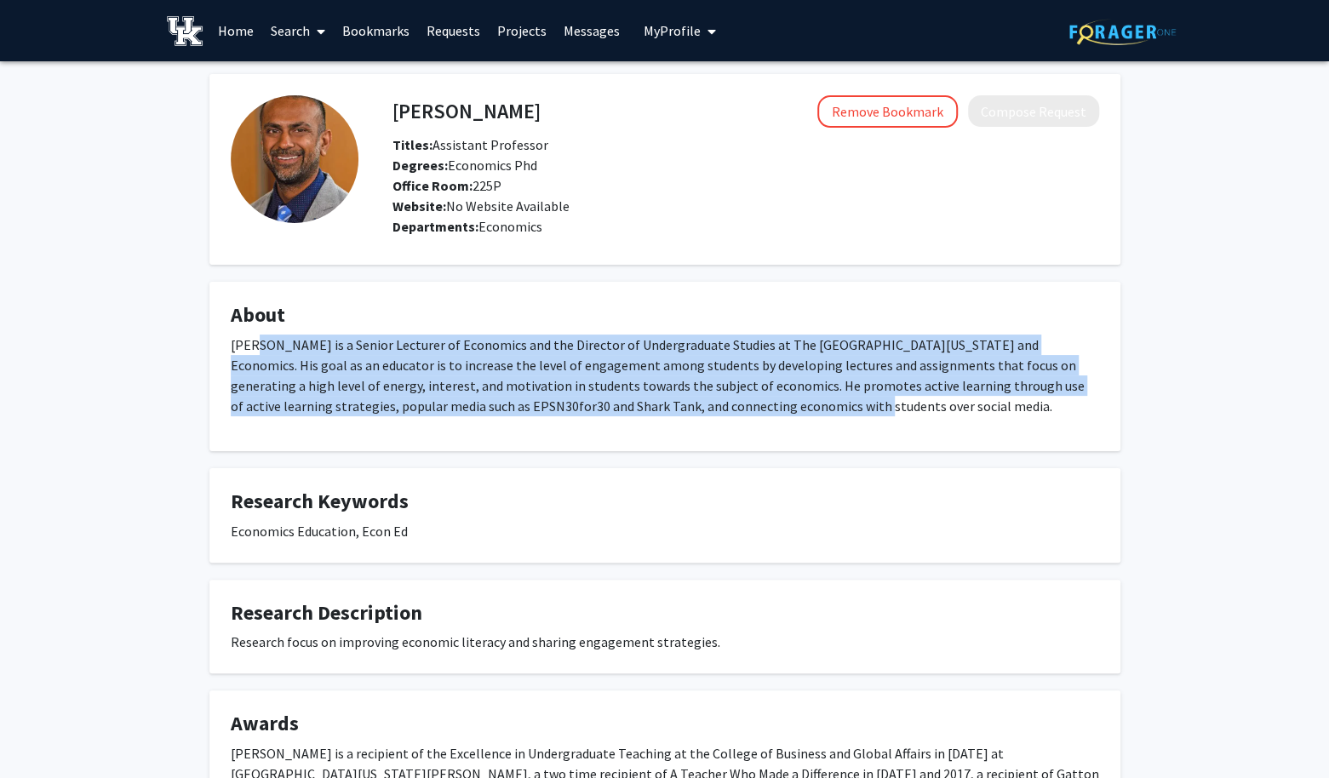
drag, startPoint x: 253, startPoint y: 343, endPoint x: 730, endPoint y: 404, distance: 480.6
click at [730, 404] on p "[PERSON_NAME] is a Senior Lecturer of Economics and the Director of Undergradua…" at bounding box center [665, 376] width 868 height 82
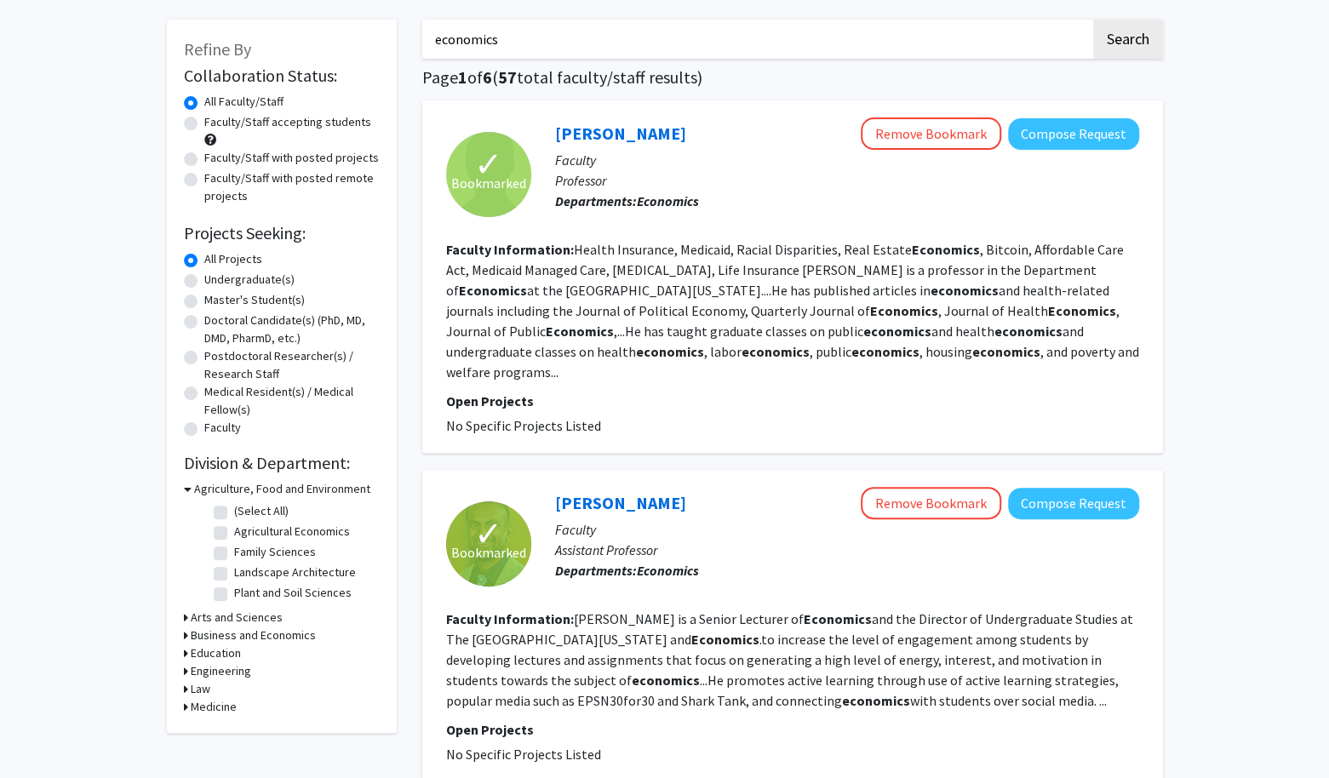
scroll to position [170, 0]
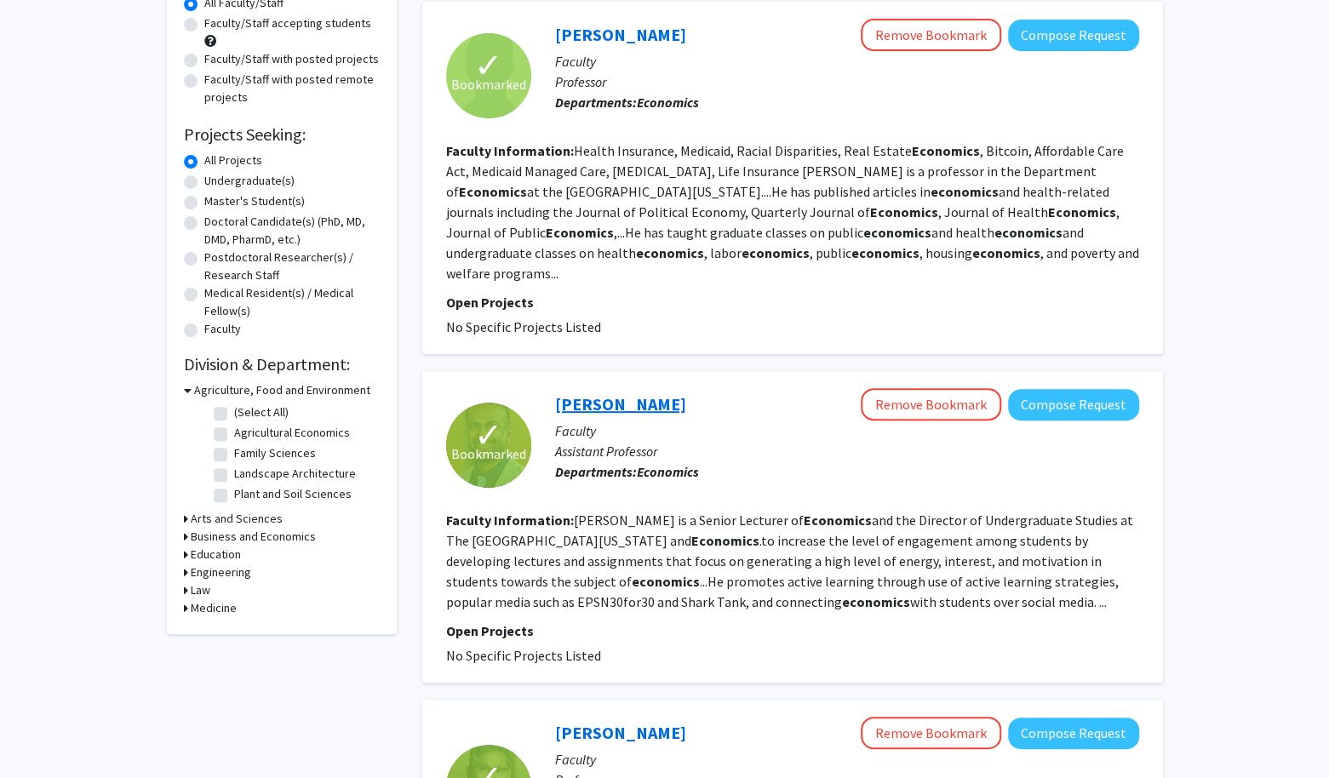
click at [616, 393] on link "[PERSON_NAME]" at bounding box center [620, 403] width 131 height 21
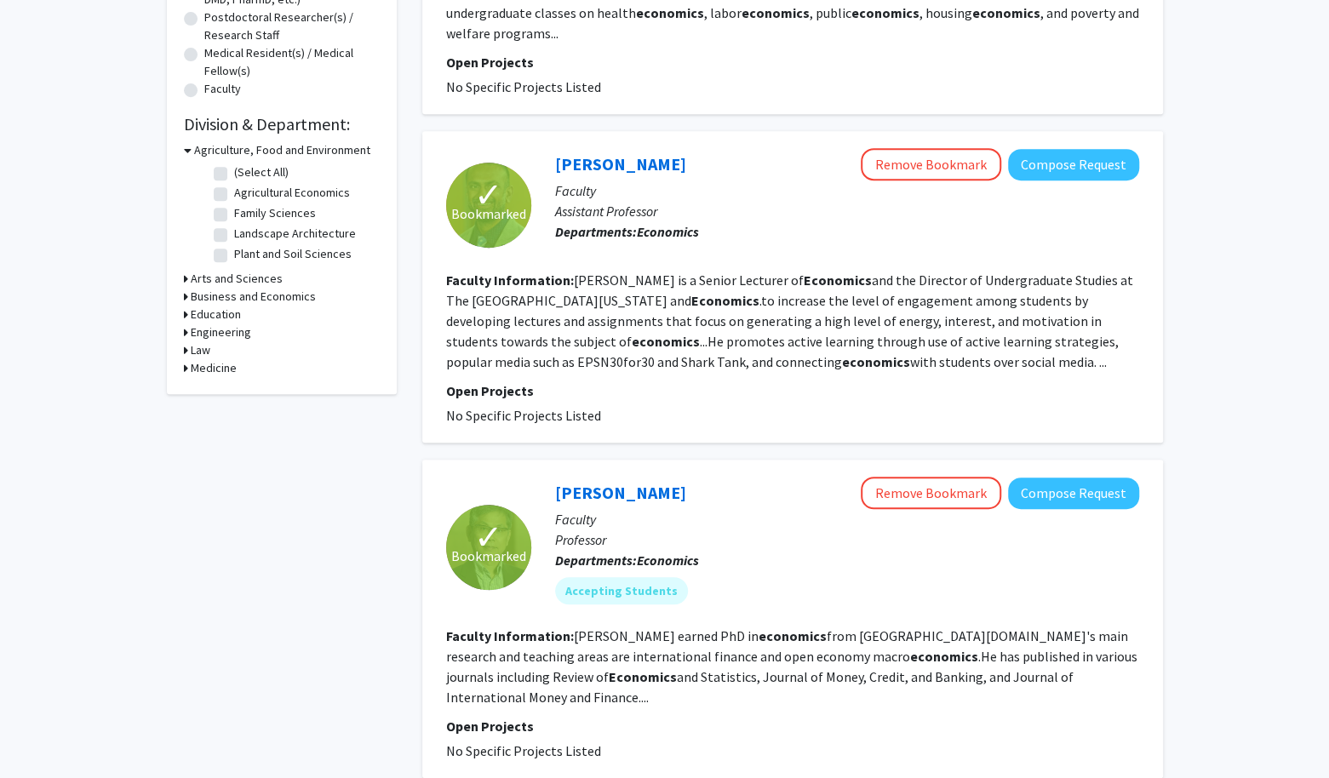
scroll to position [426, 0]
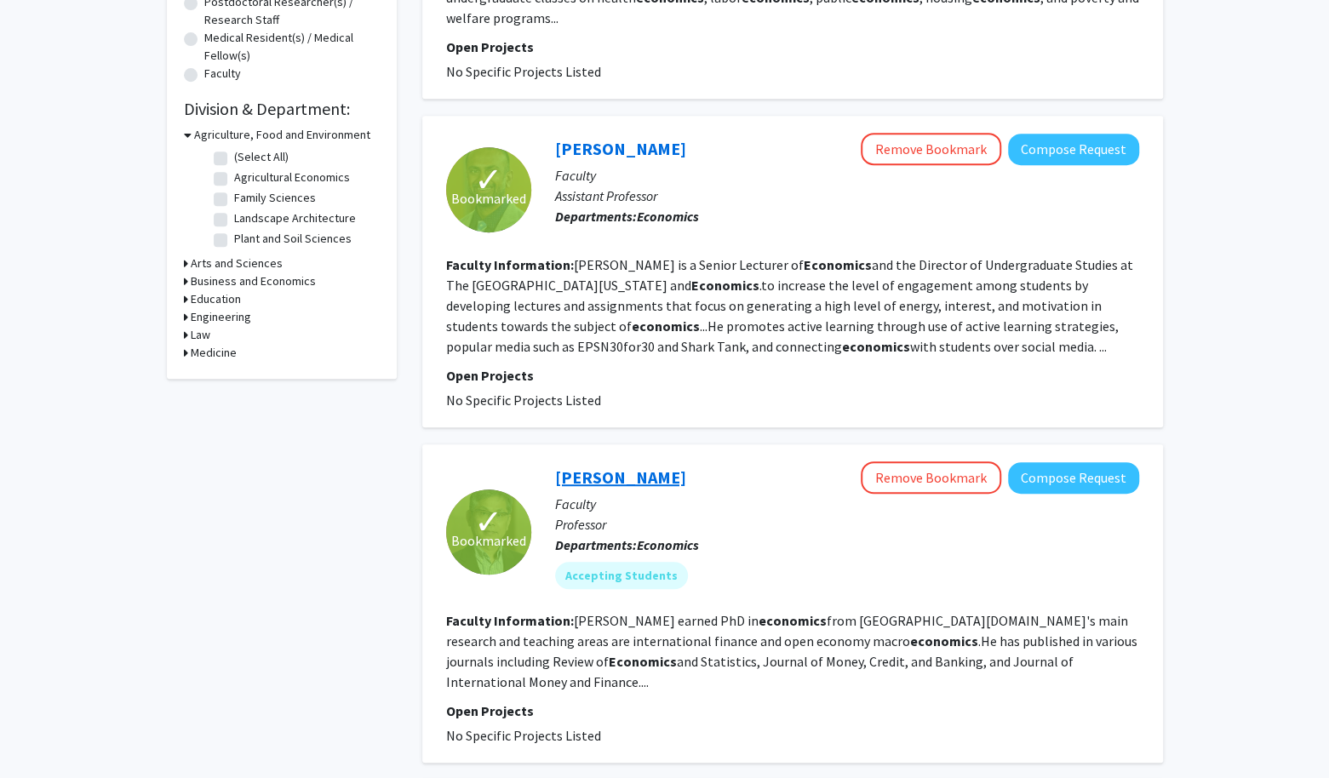
click at [609, 467] on link "[PERSON_NAME]" at bounding box center [620, 477] width 131 height 21
